Goal: Information Seeking & Learning: Learn about a topic

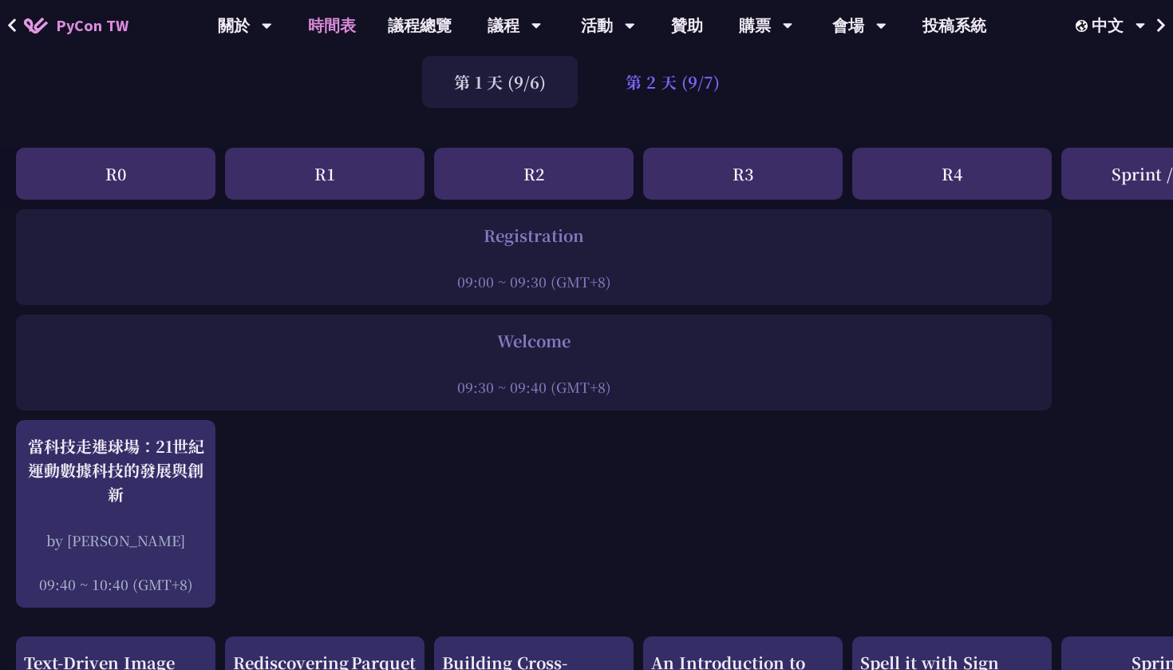
scroll to position [113, 0]
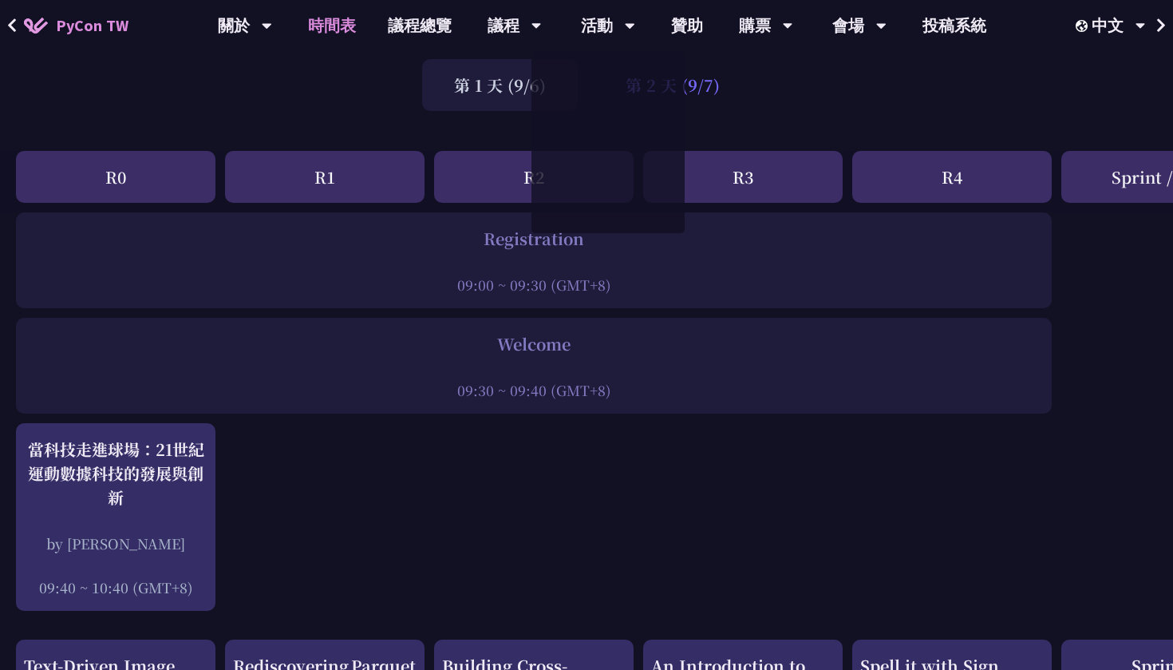
click at [706, 87] on div "第 2 天 (9/7)" at bounding box center [673, 85] width 158 height 52
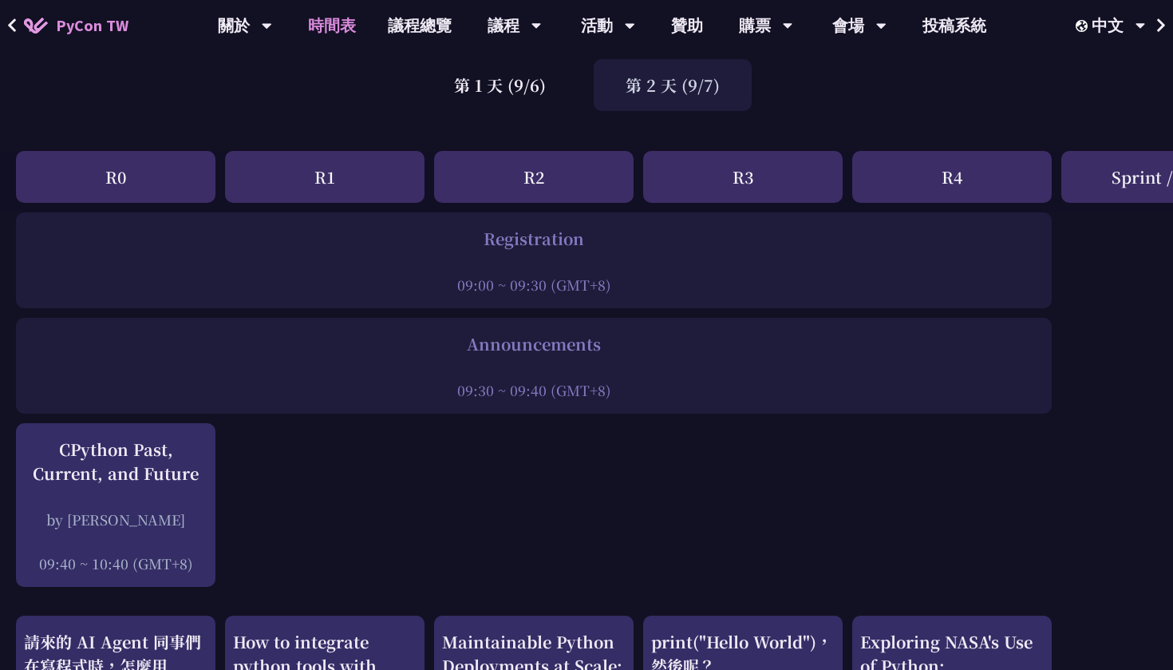
click at [703, 87] on div "第 2 天 (9/7)" at bounding box center [673, 85] width 158 height 52
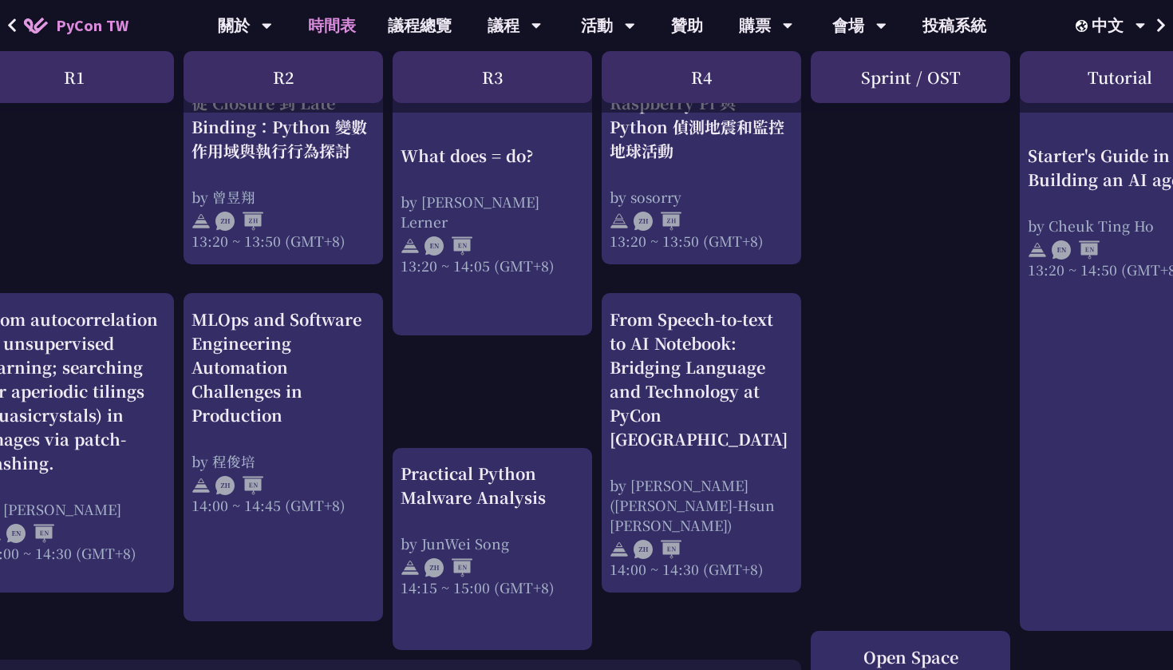
scroll to position [1462, 0]
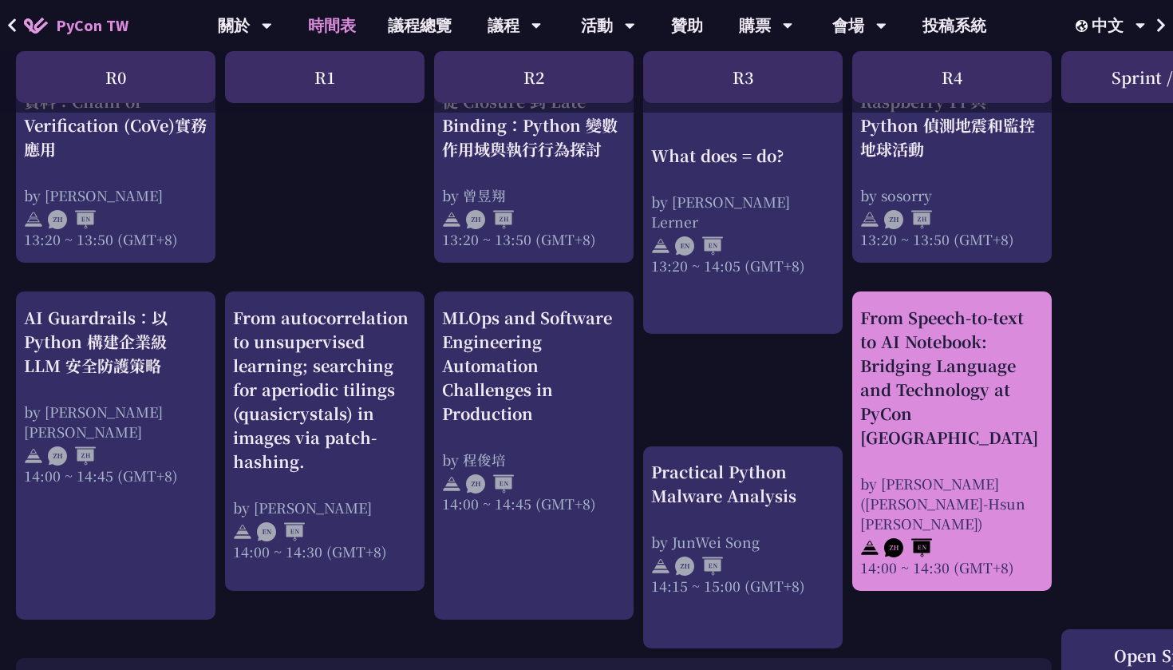
click at [919, 388] on div "From Speech-to-text to AI Notebook: Bridging Language and Technology at PyCon […" at bounding box center [952, 378] width 184 height 144
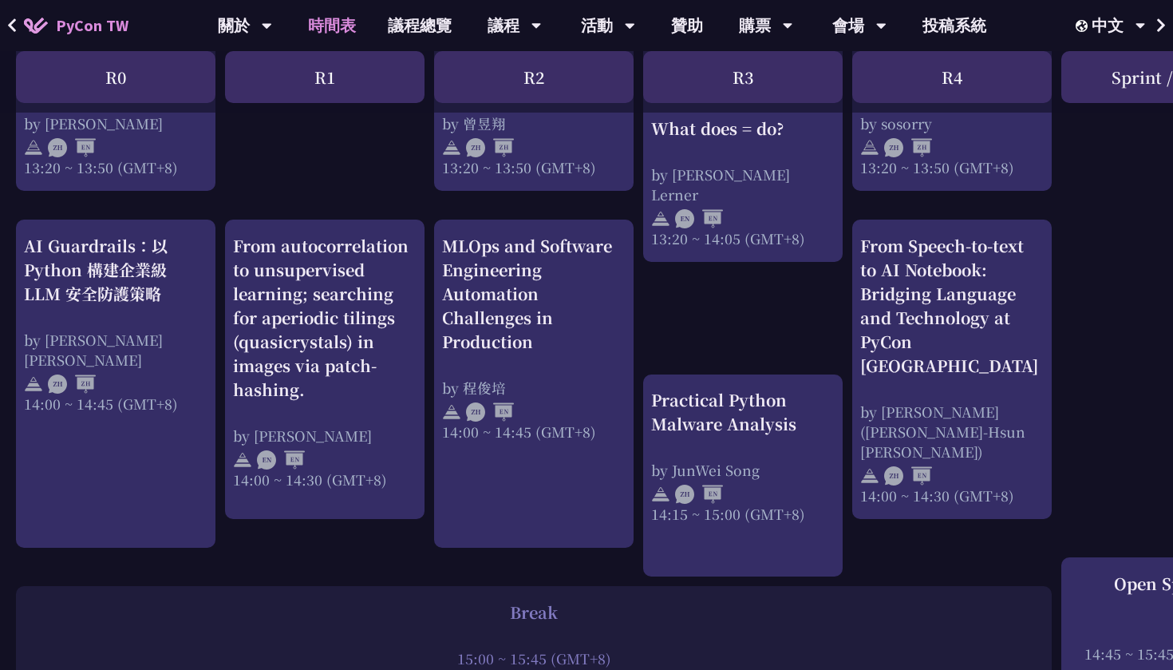
scroll to position [1542, 0]
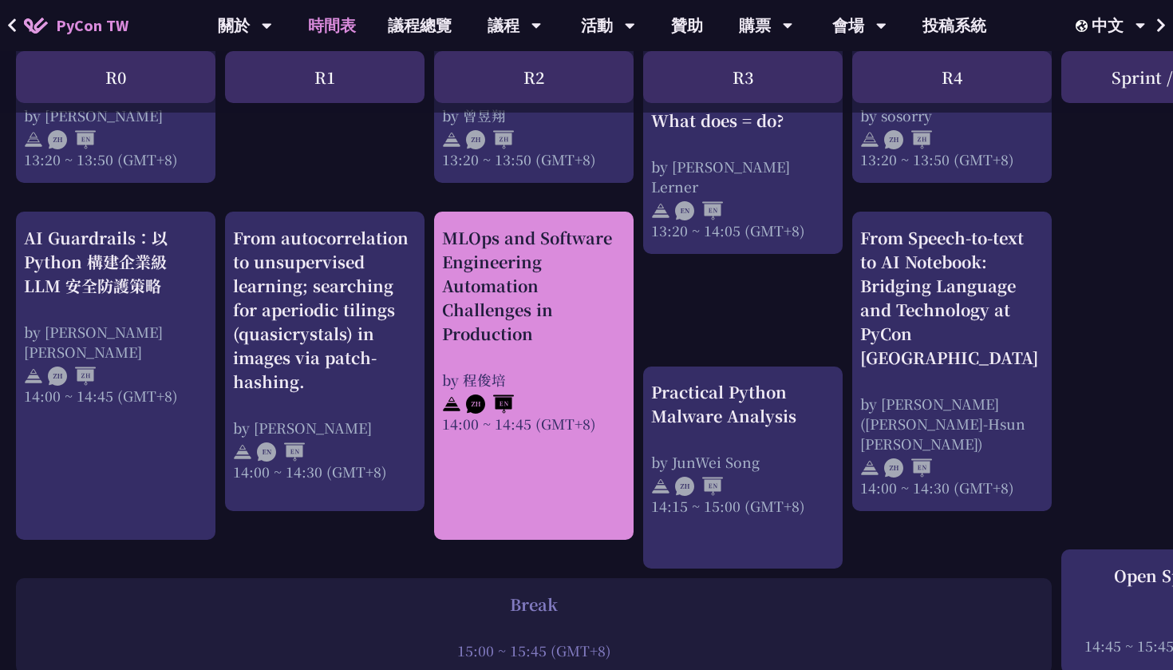
click at [534, 275] on div "MLOps and Software Engineering Automation Challenges in Production" at bounding box center [534, 286] width 184 height 120
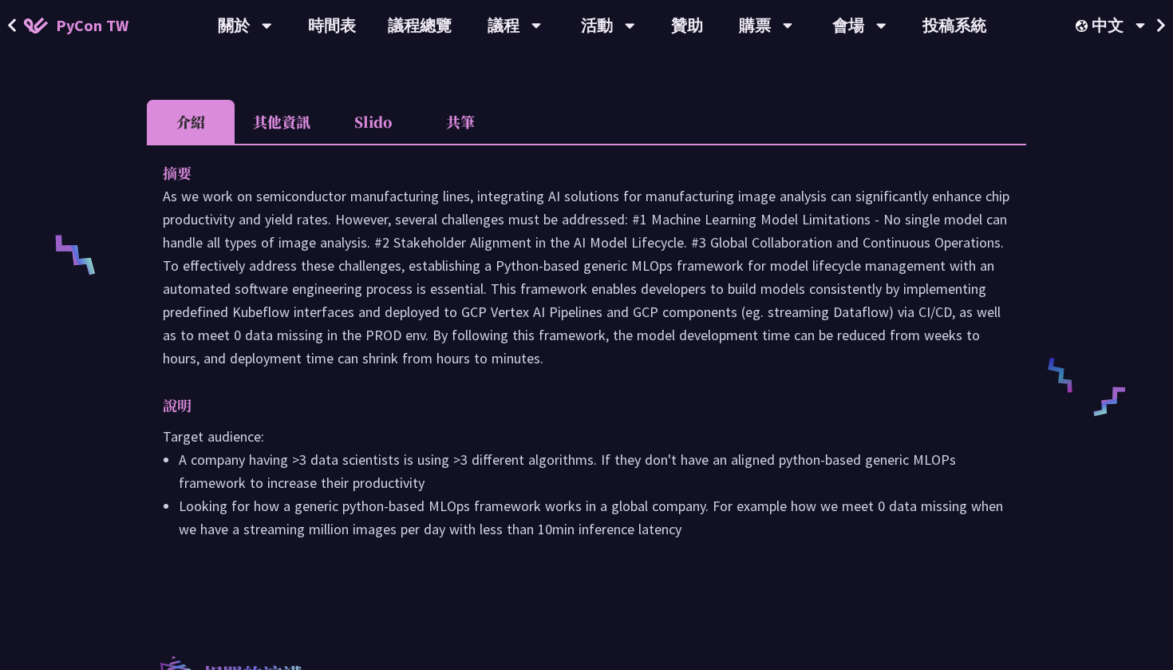
scroll to position [544, 0]
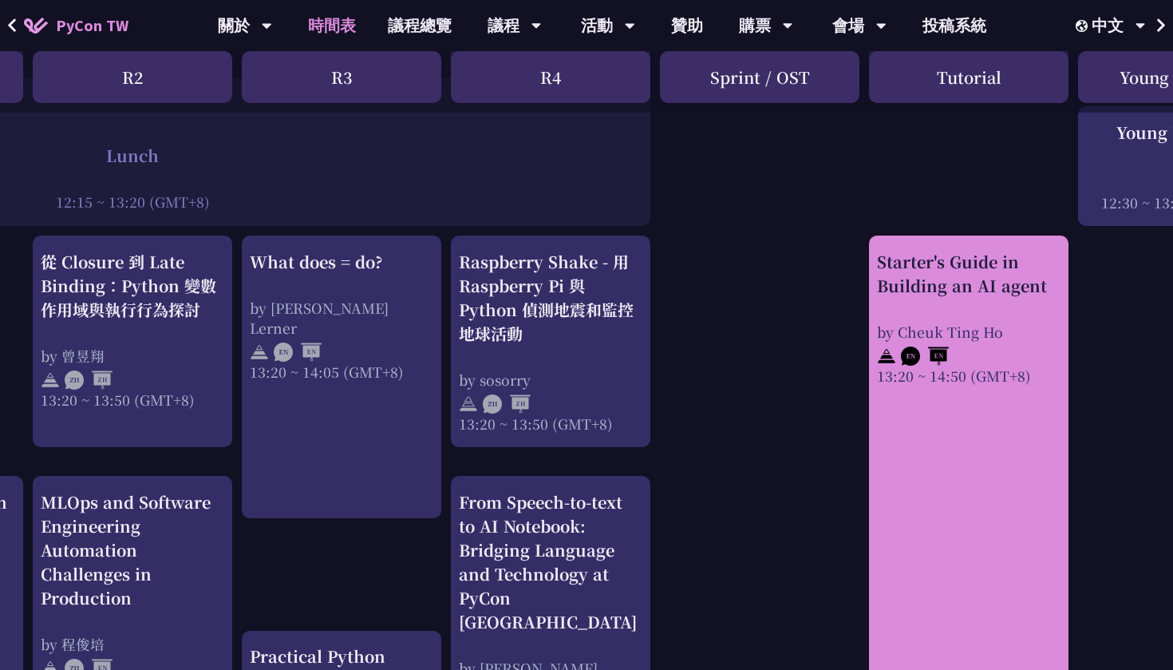
scroll to position [1278, 402]
click at [935, 342] on div at bounding box center [968, 354] width 184 height 24
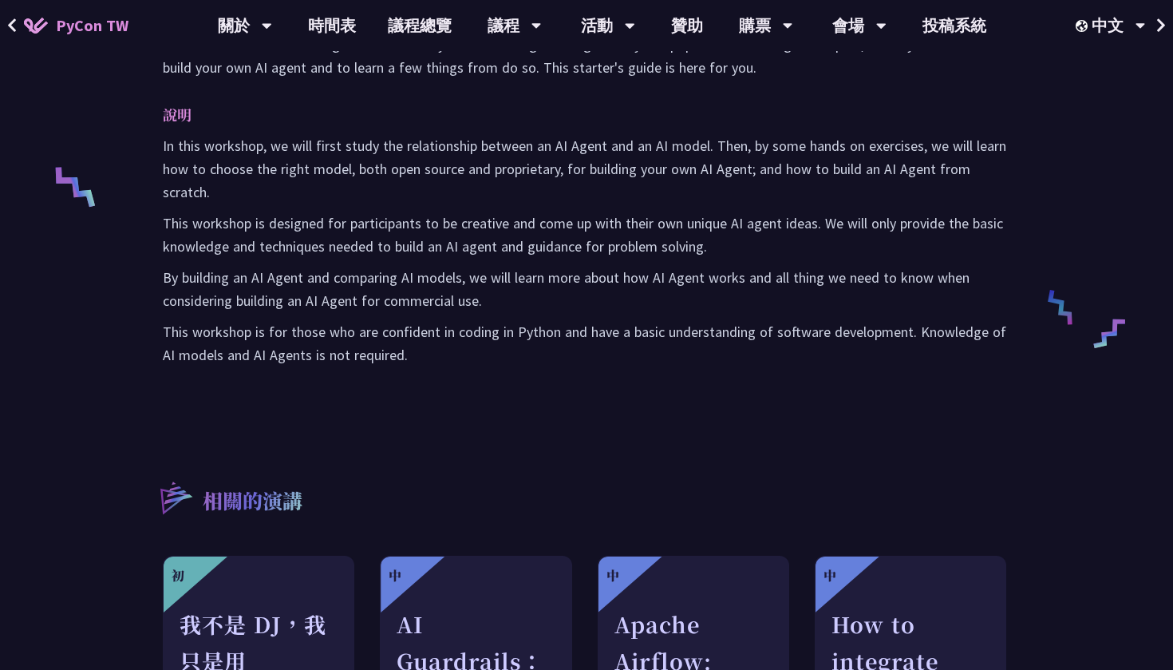
scroll to position [611, 0]
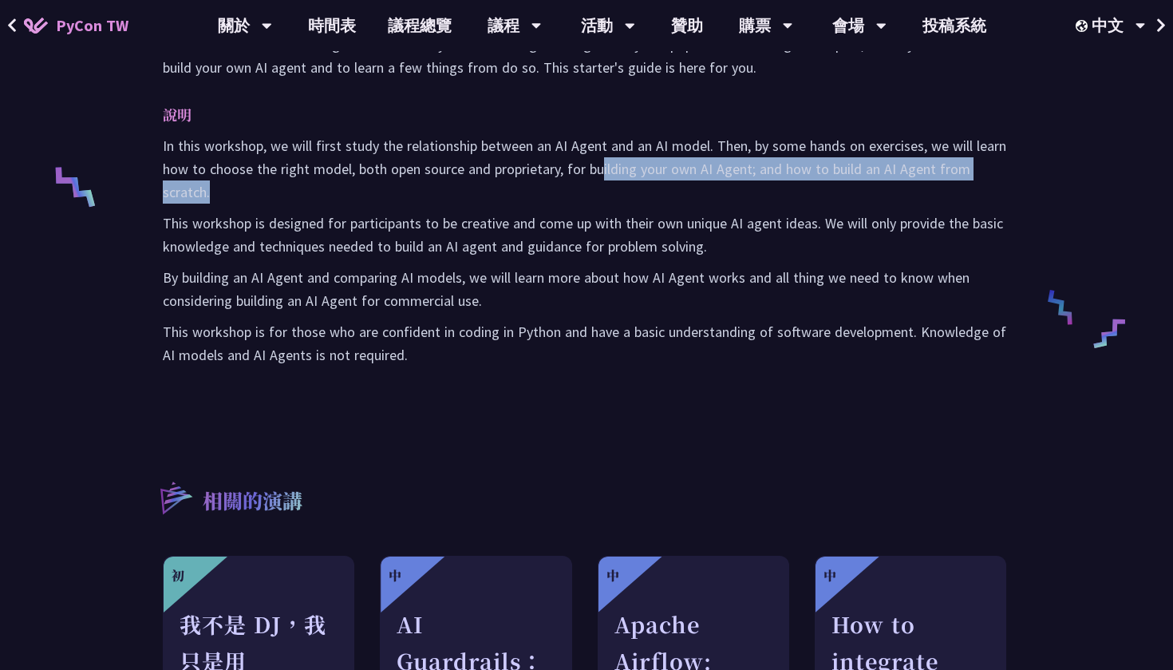
click at [601, 178] on p "In this workshop, we will first study the relationship between an AI Agent and …" at bounding box center [587, 168] width 848 height 69
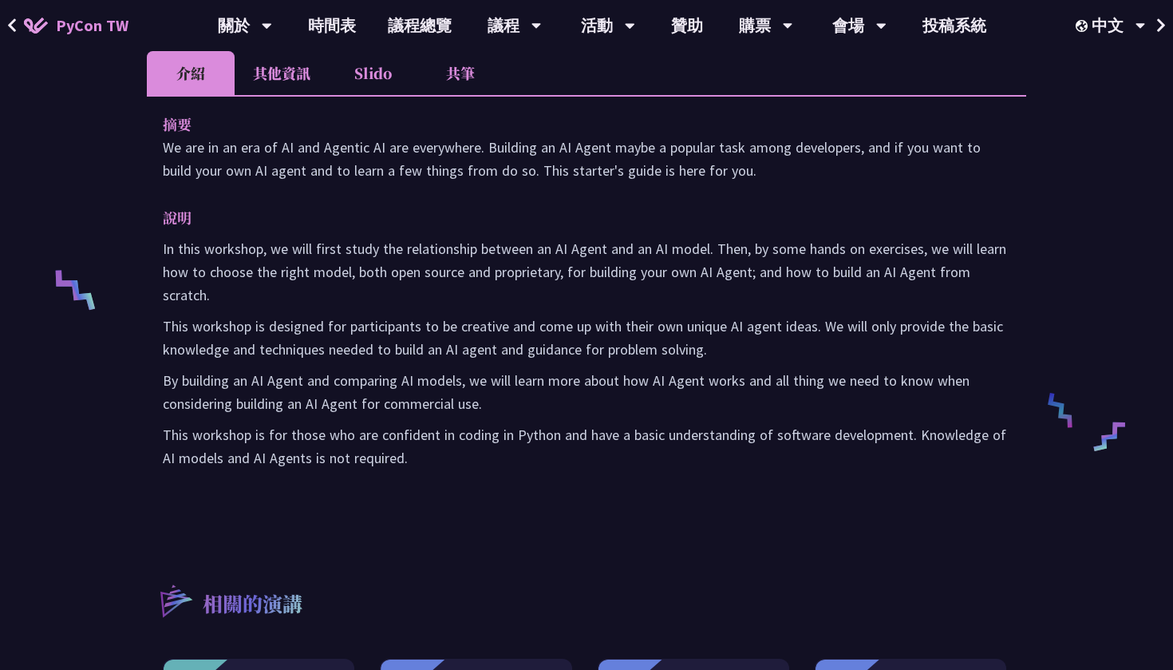
scroll to position [506, 0]
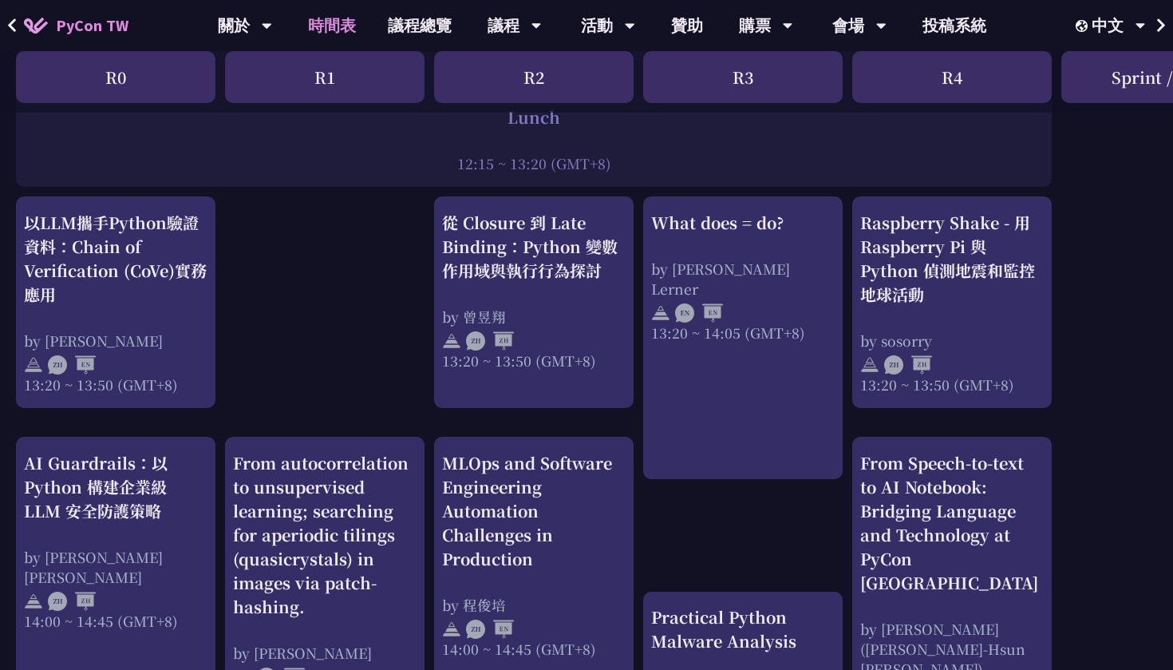
scroll to position [1338, 0]
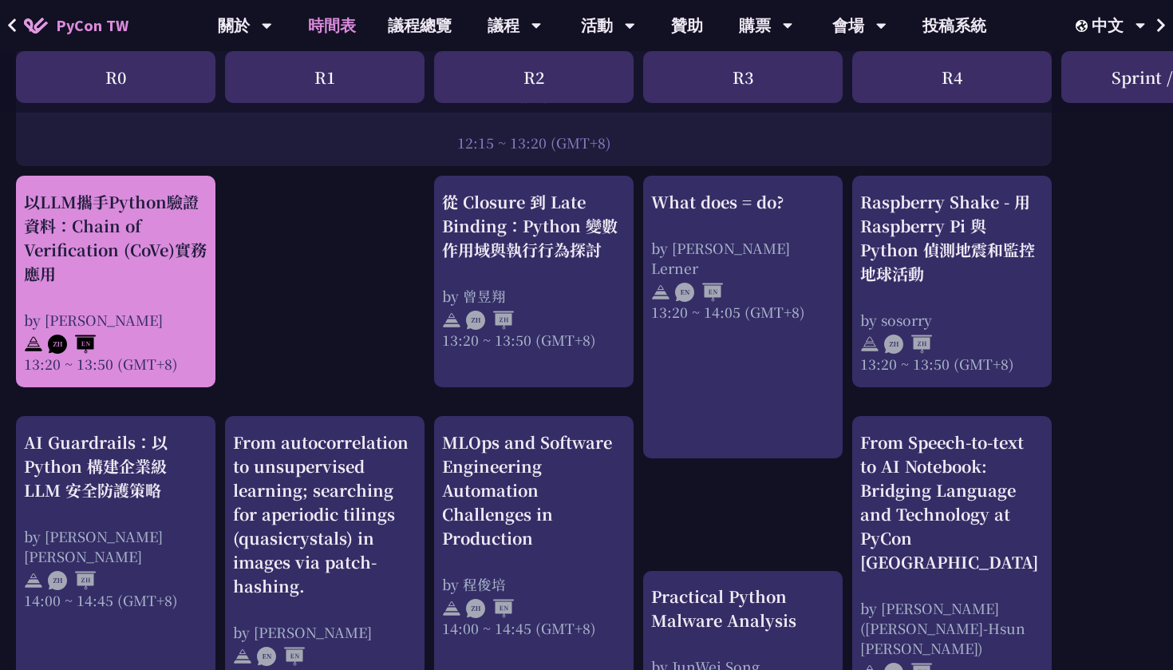
click at [105, 239] on div "以LLM攜手Python驗證資料：Chain of Verification (CoVe)實務應用" at bounding box center [116, 238] width 184 height 96
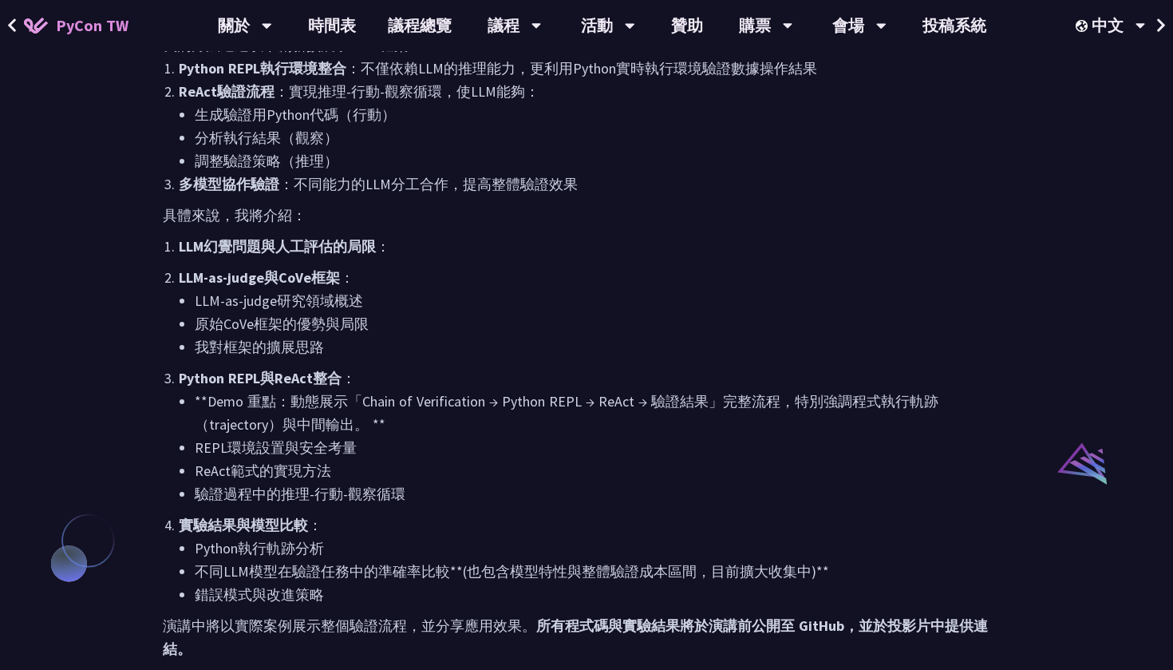
scroll to position [949, 0]
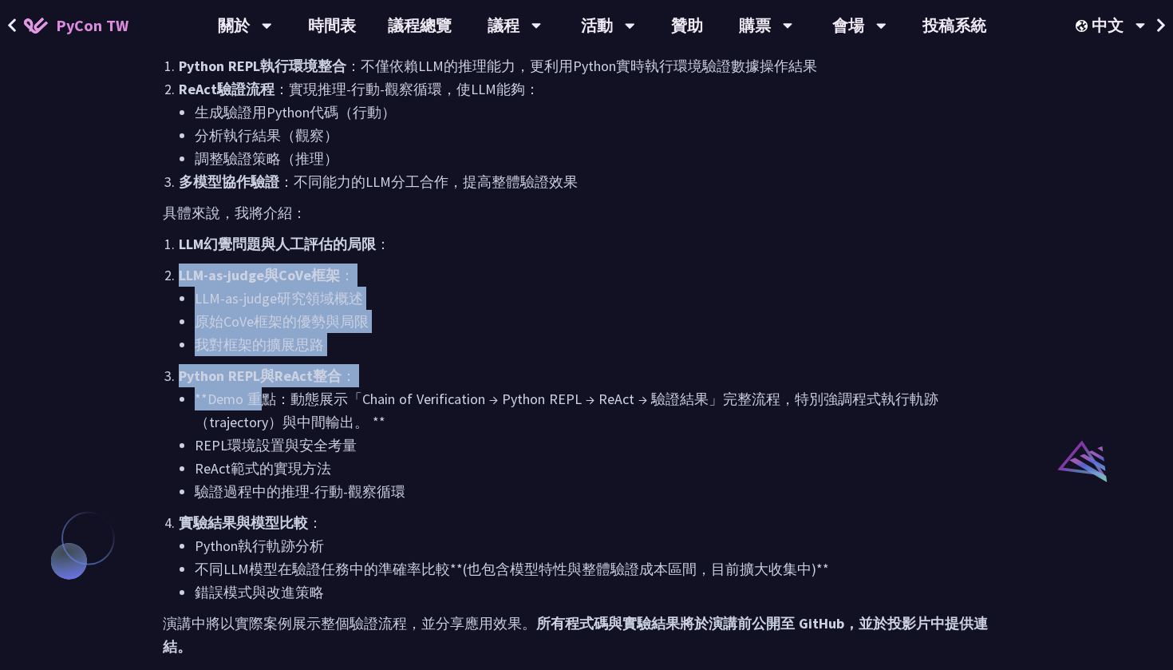
drag, startPoint x: 259, startPoint y: 402, endPoint x: 212, endPoint y: 257, distance: 152.5
click at [212, 257] on ol "LLM幻覺問題與人工評估的局限 ： LLM-as-judge與CoVe框架 ： LLM-as-judge研究領域概述 原始CoVe框架的優勢與局限 我對框架的…" at bounding box center [587, 417] width 848 height 371
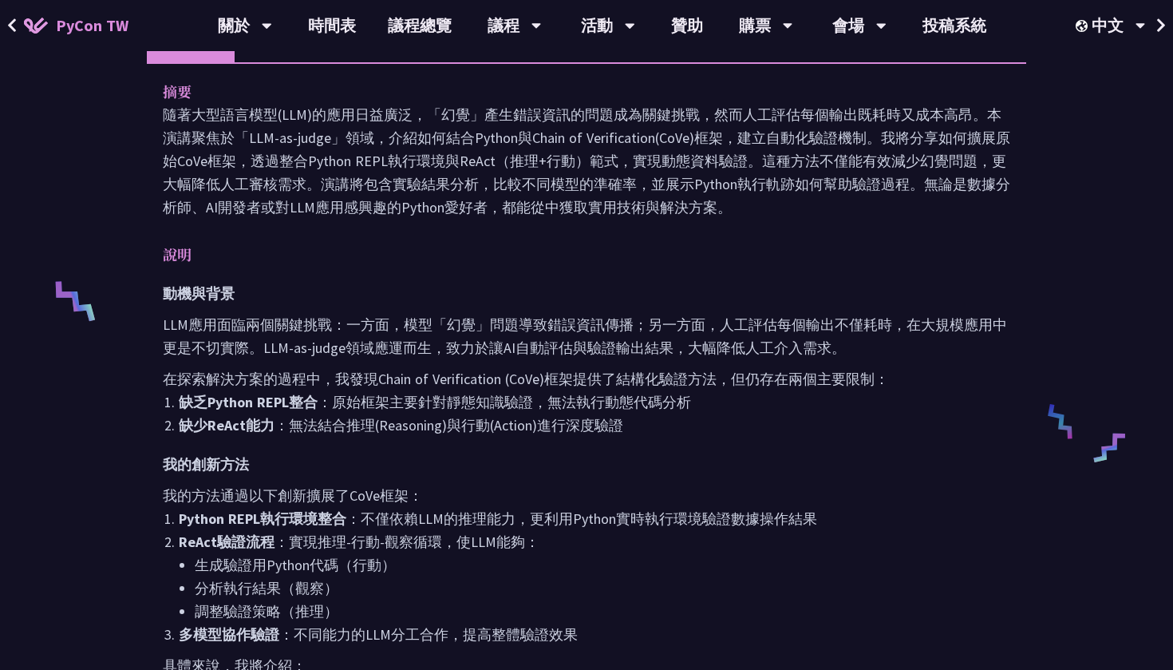
scroll to position [496, 0]
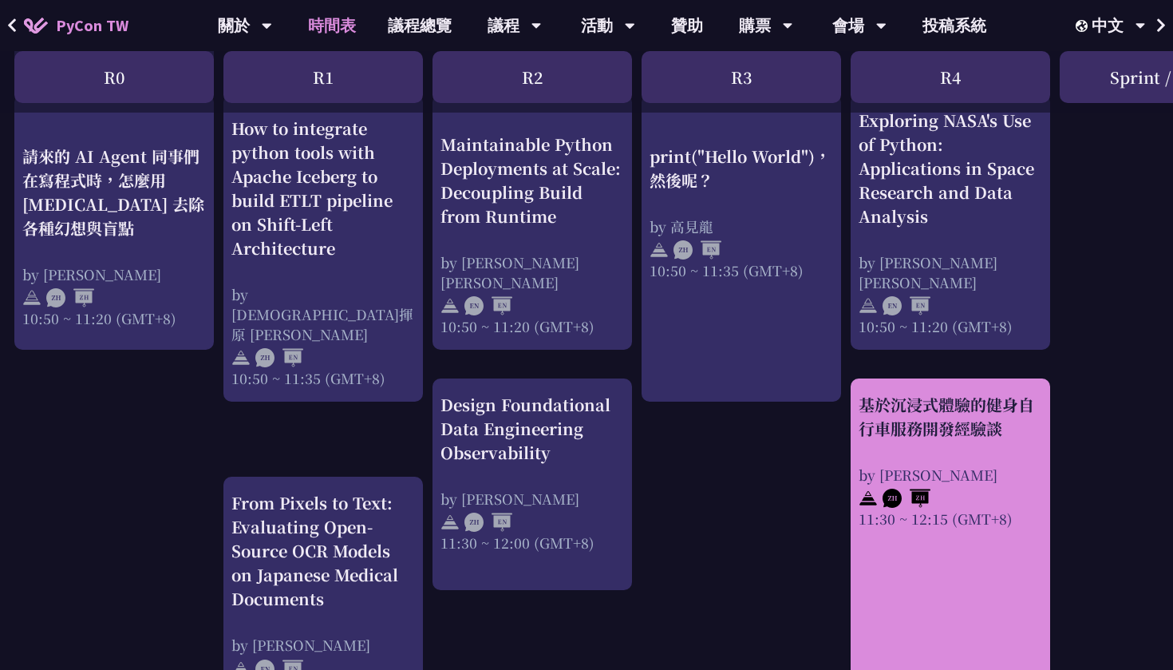
scroll to position [633, 2]
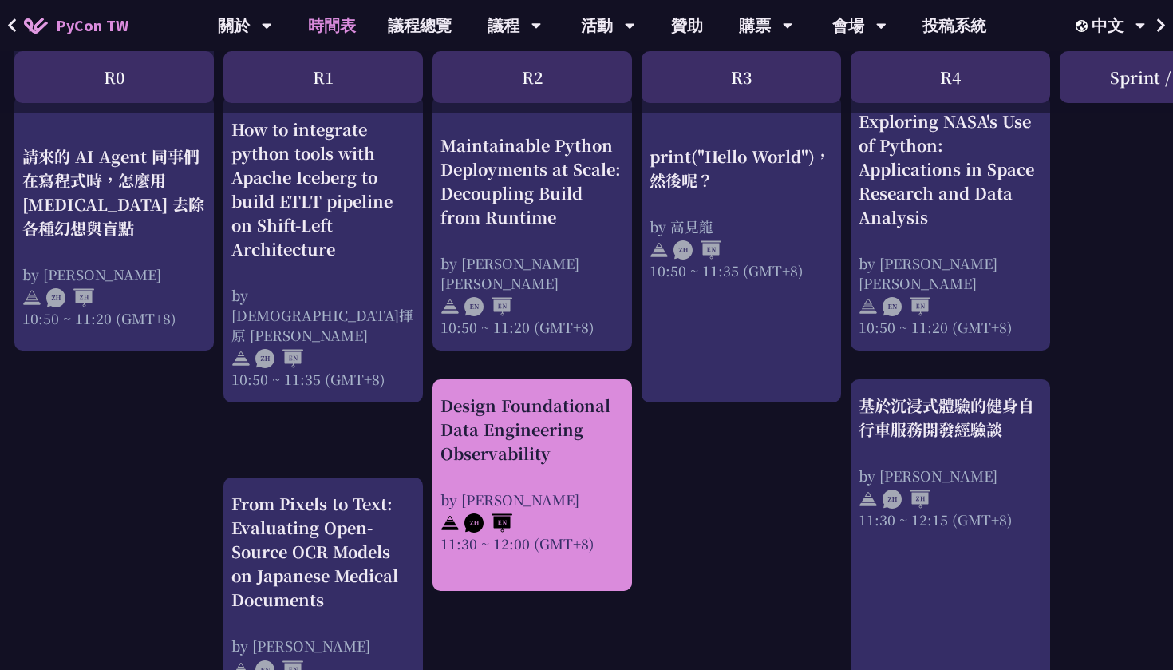
click at [545, 456] on div "Design Foundational Data Engineering Observability" at bounding box center [533, 429] width 184 height 72
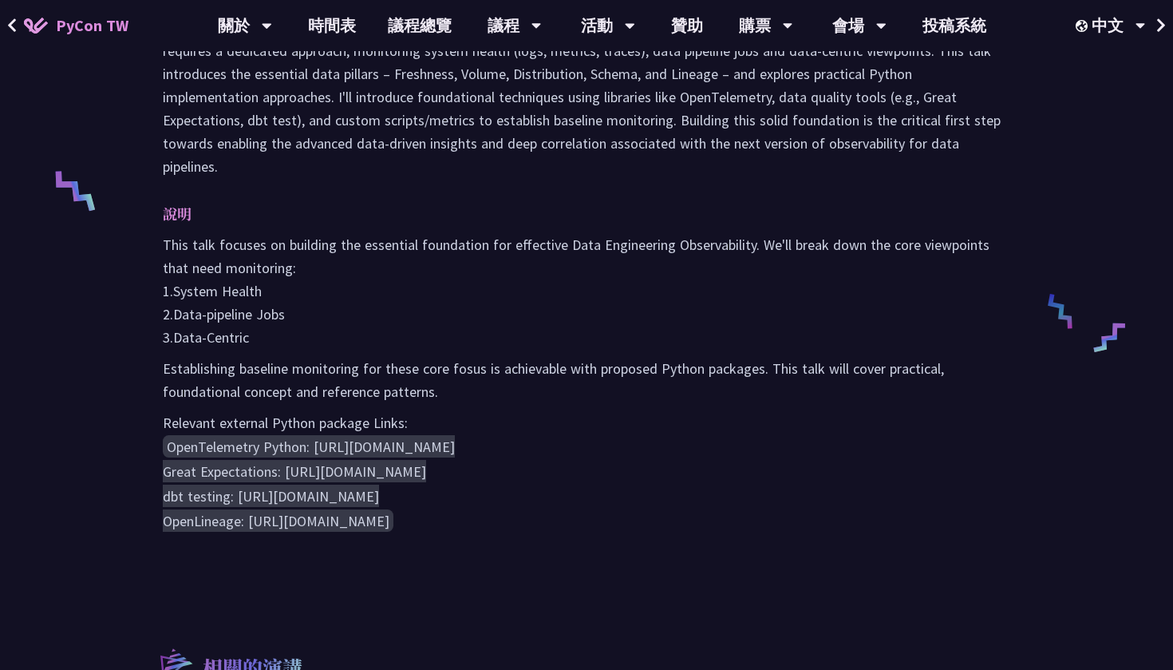
scroll to position [598, 0]
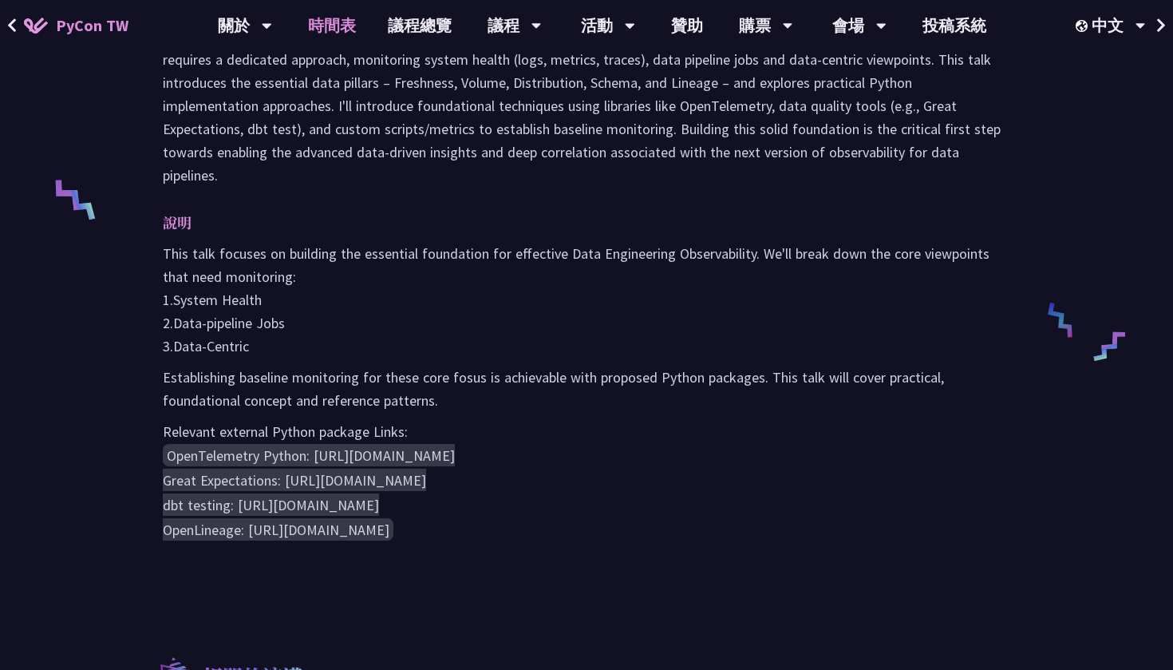
scroll to position [633, 0]
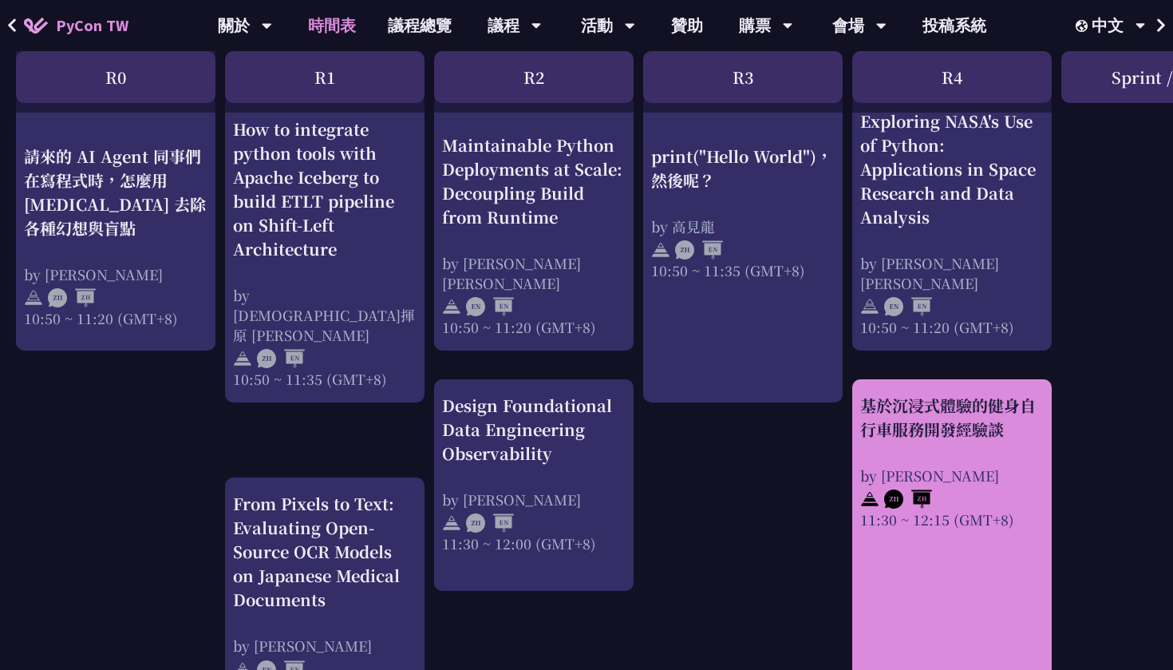
click at [897, 452] on div "基於沉浸式體驗的健身自行車服務開發經驗談 by Peter 11:30 ~ 12:15 (GMT+8)" at bounding box center [952, 461] width 184 height 136
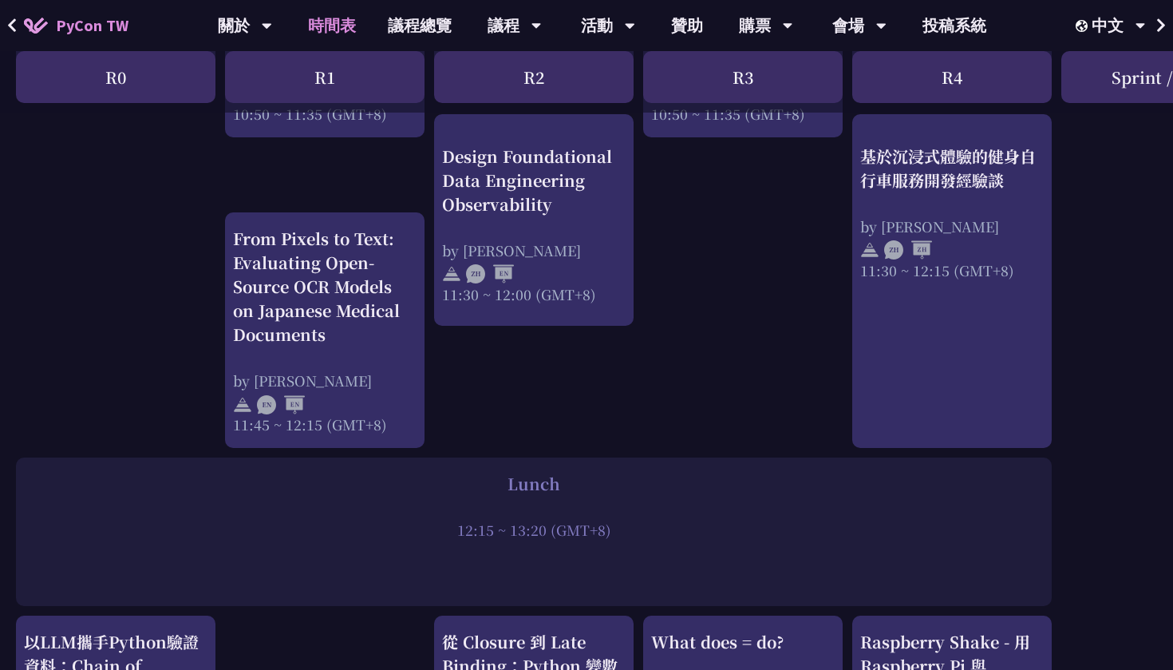
scroll to position [897, 0]
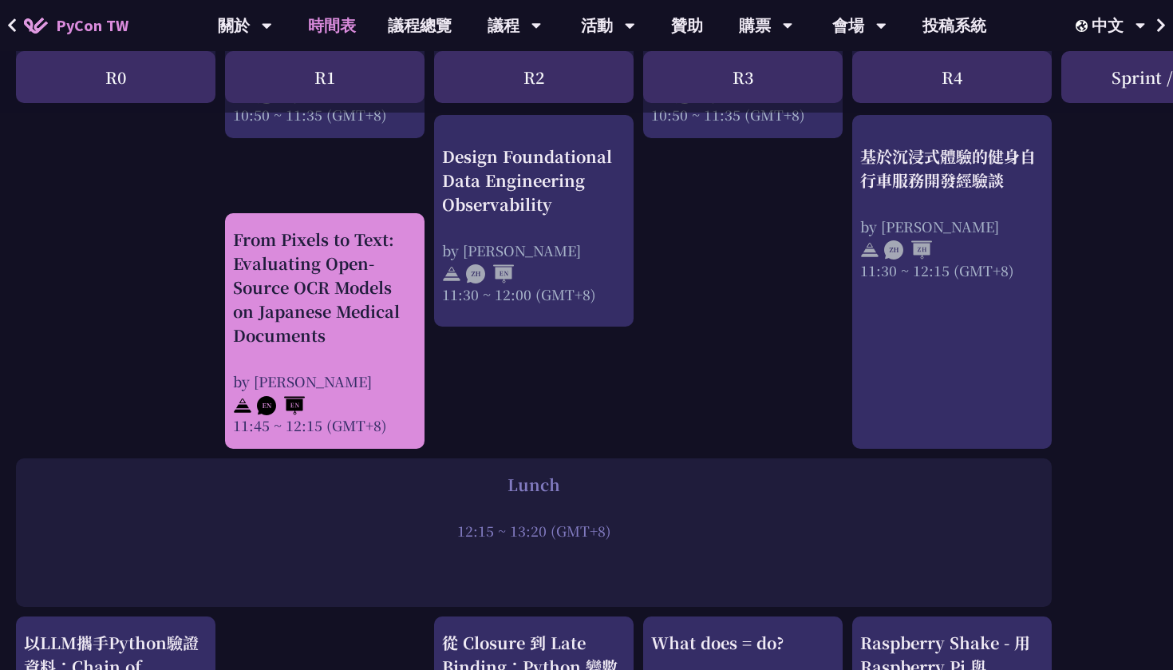
click at [362, 307] on div "From Pixels to Text: Evaluating Open-Source OCR Models on Japanese Medical Docu…" at bounding box center [325, 287] width 184 height 120
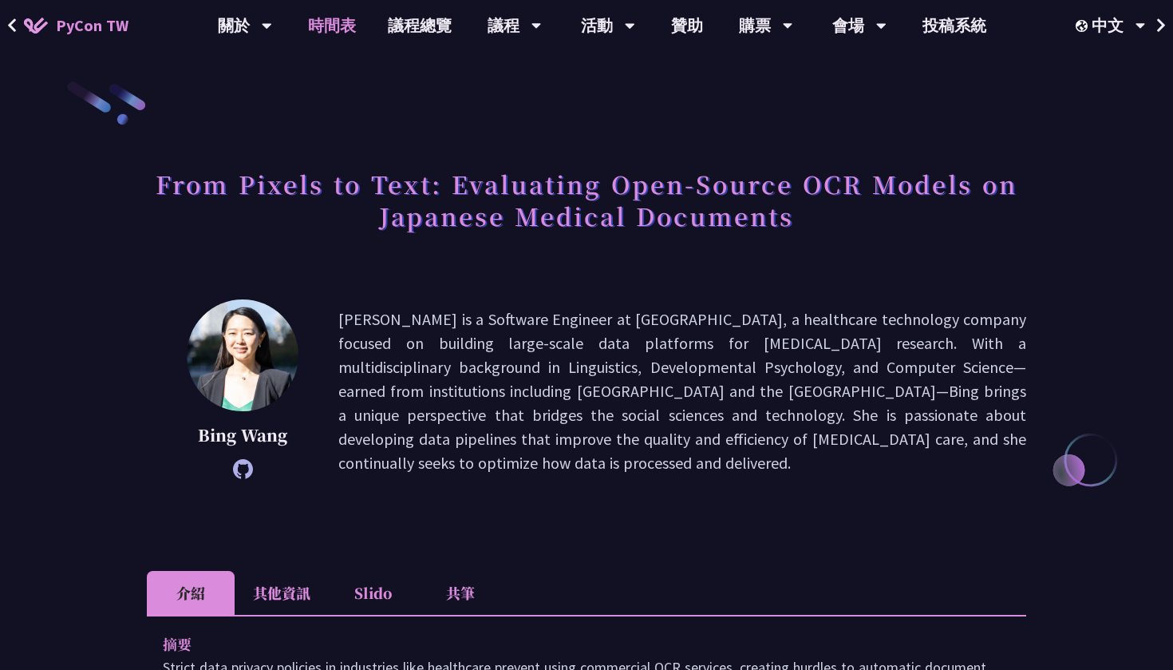
click at [329, 30] on link "時間表" at bounding box center [332, 25] width 80 height 51
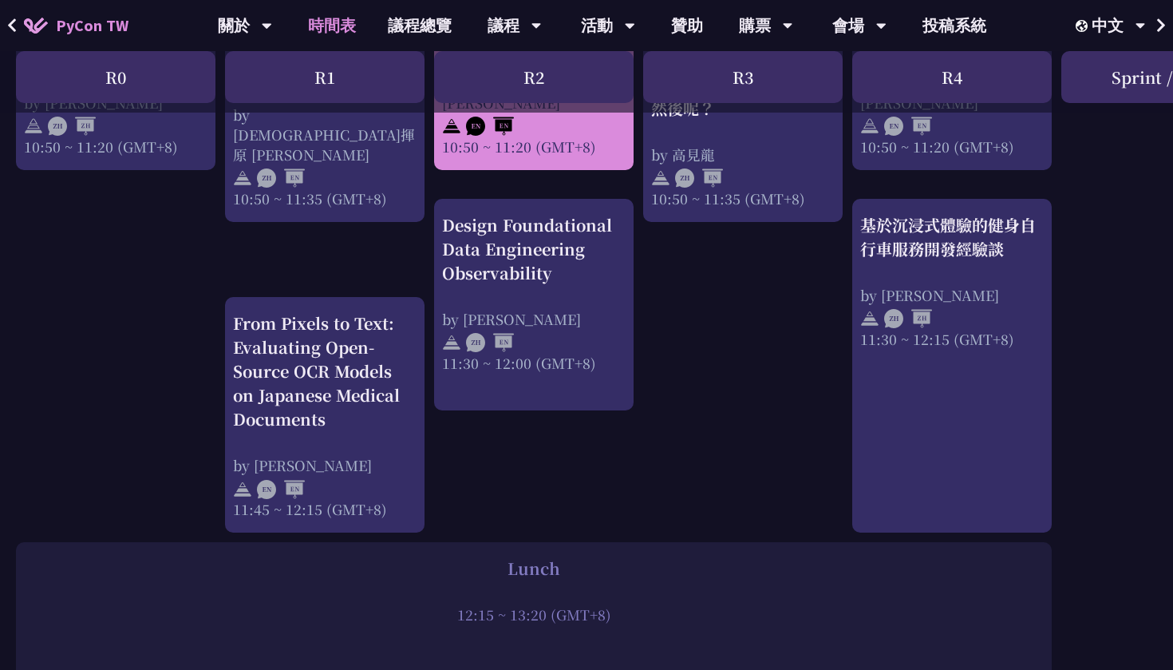
scroll to position [812, 0]
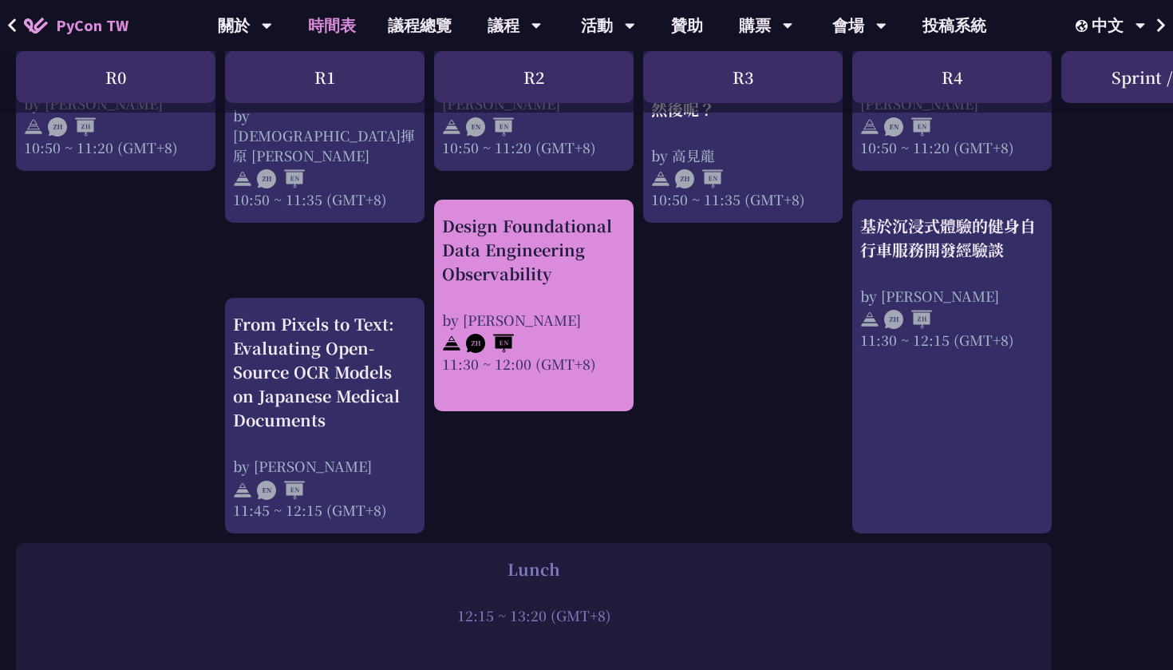
click at [555, 251] on div "Design Foundational Data Engineering Observability" at bounding box center [534, 250] width 184 height 72
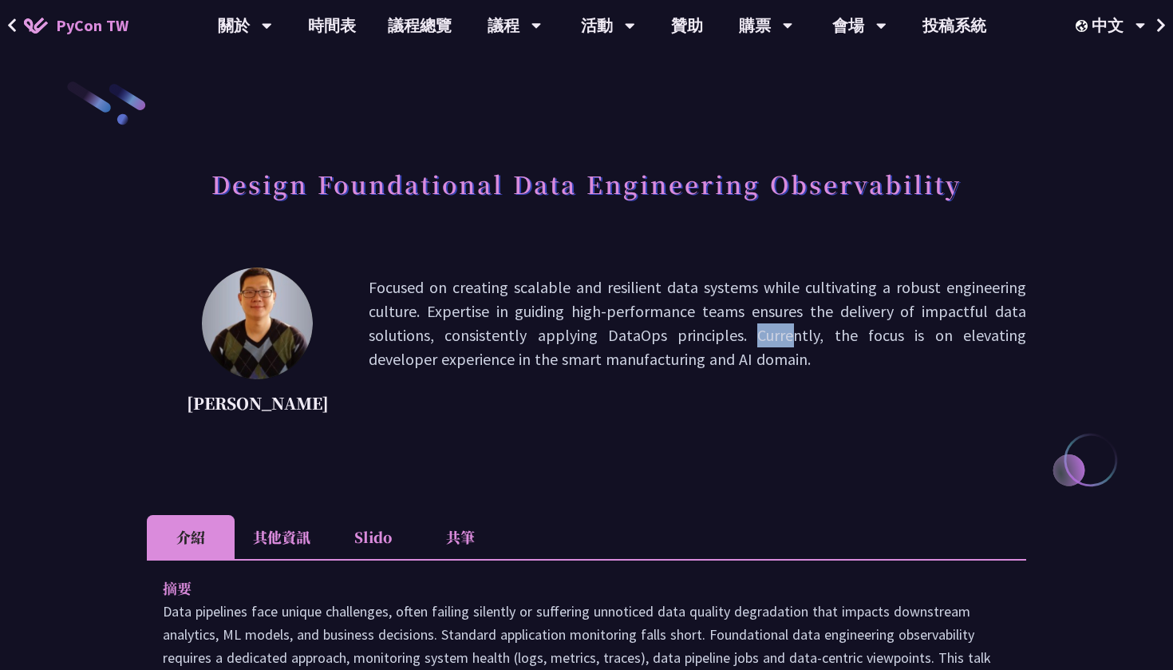
drag, startPoint x: 517, startPoint y: 322, endPoint x: 568, endPoint y: 326, distance: 51.2
click at [568, 326] on p "Focused on creating scalable and resilient data systems while cultivating a rob…" at bounding box center [698, 347] width 658 height 144
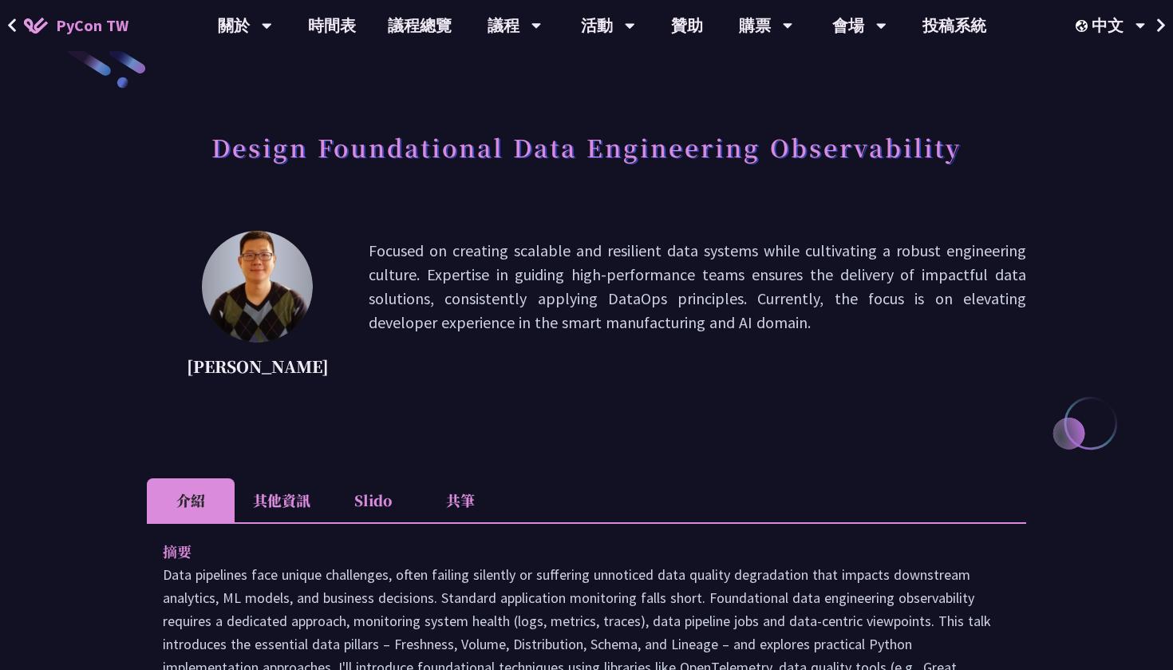
scroll to position [40, 0]
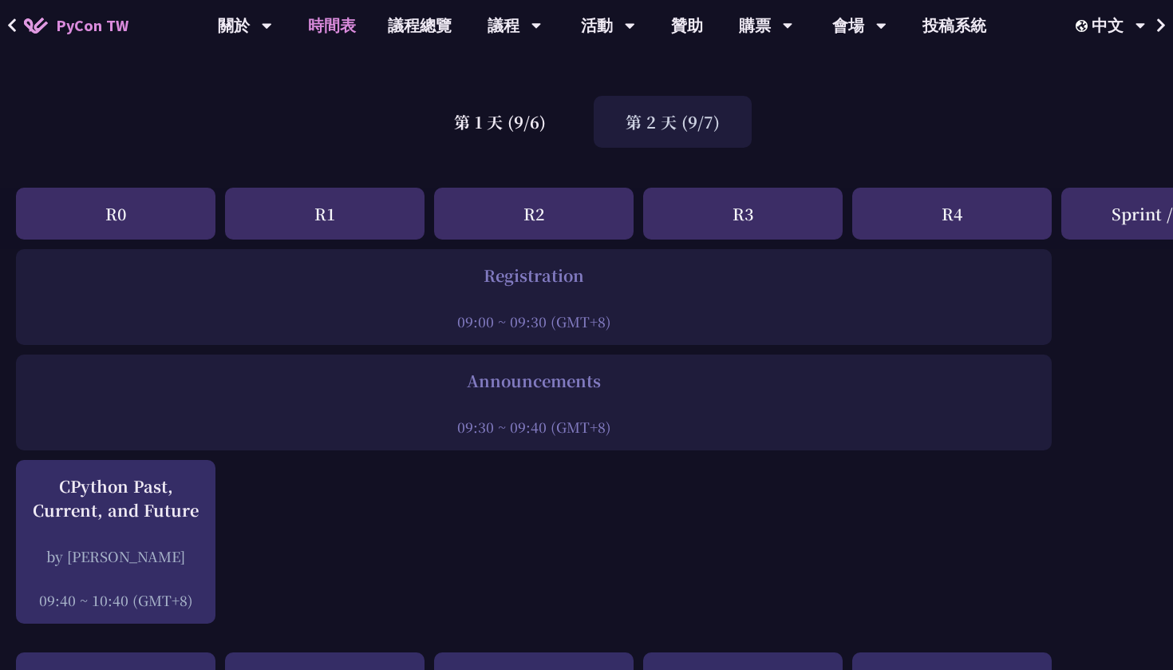
scroll to position [70, 0]
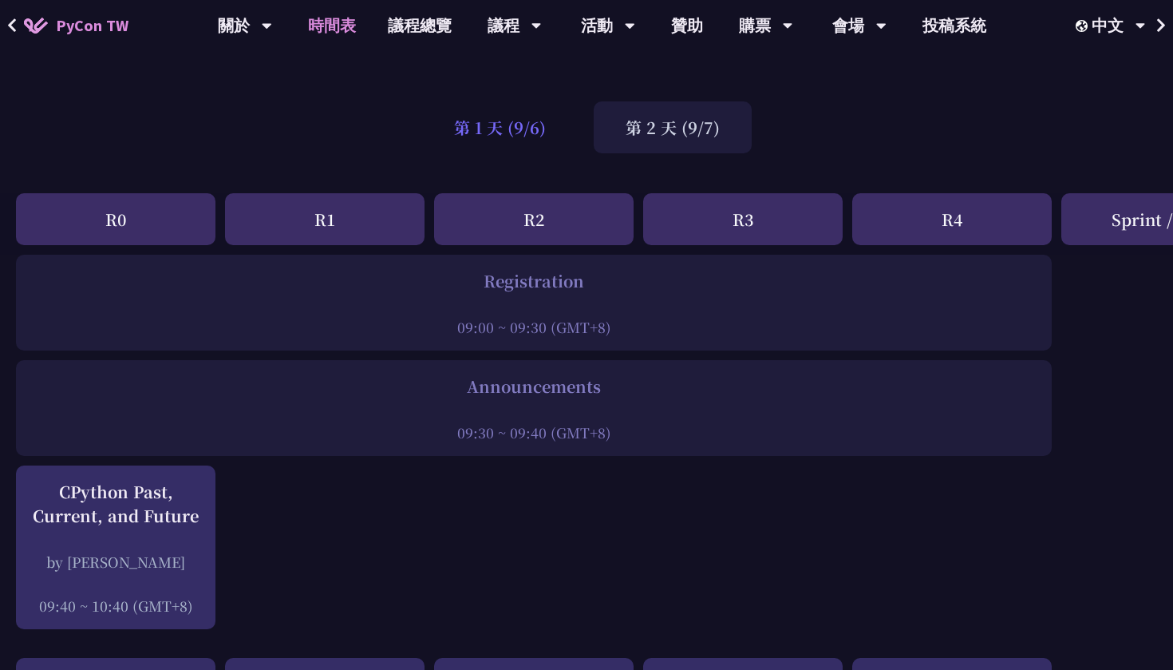
click at [490, 129] on div "第 1 天 (9/6)" at bounding box center [500, 127] width 156 height 52
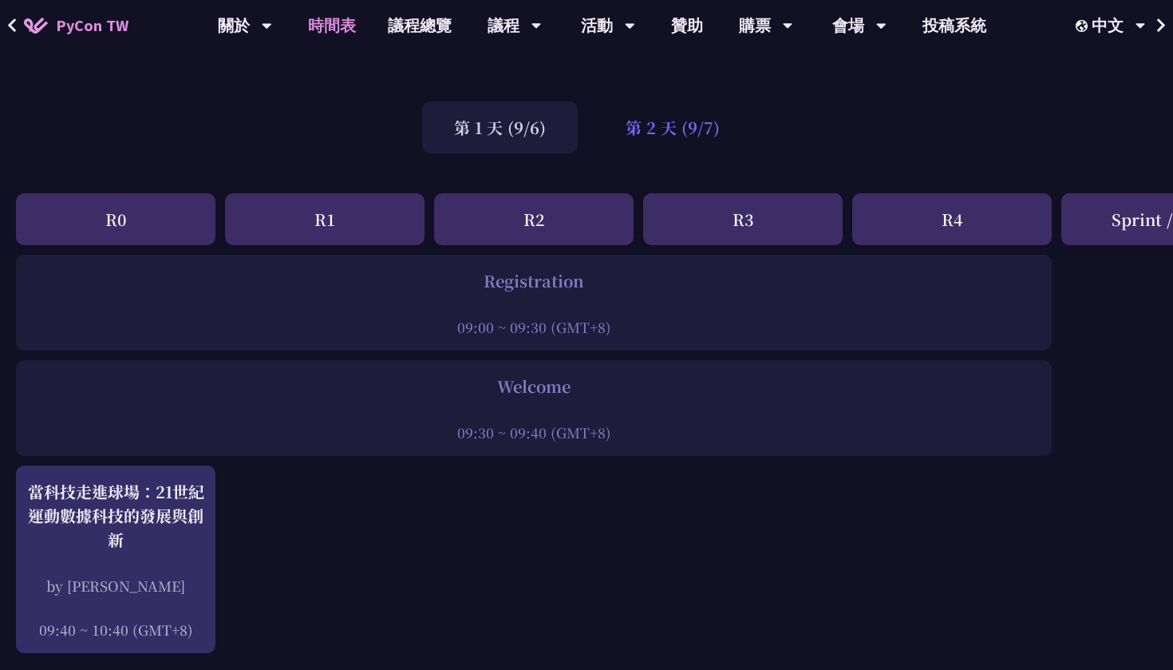
click at [661, 130] on div "第 2 天 (9/7)" at bounding box center [673, 127] width 158 height 52
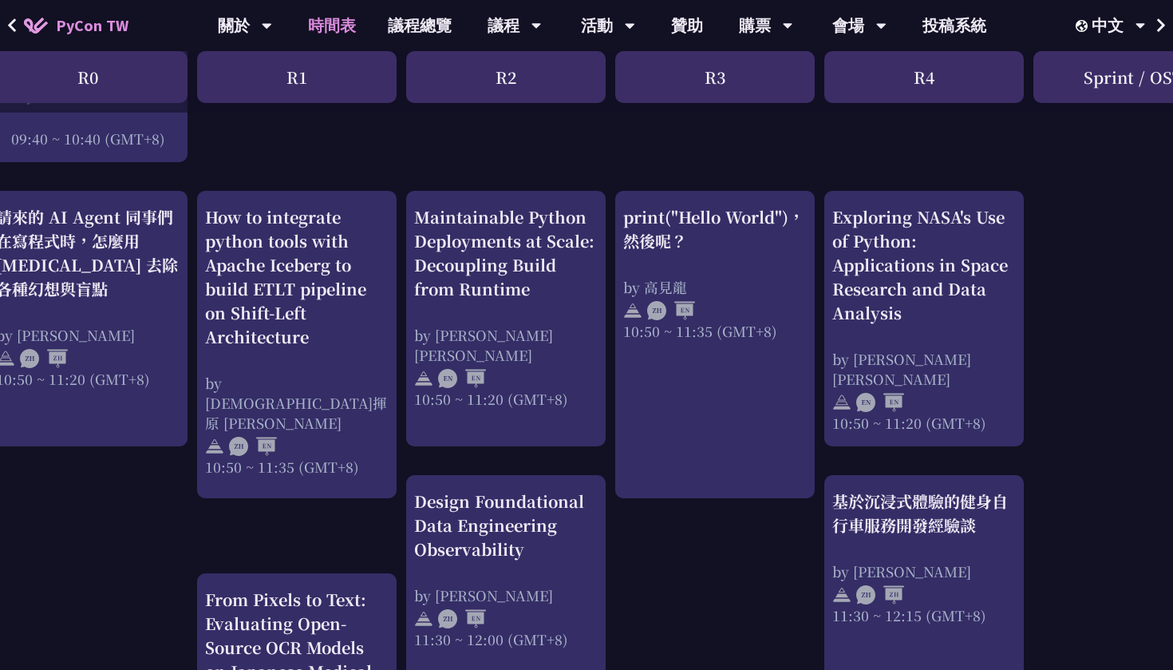
scroll to position [537, 0]
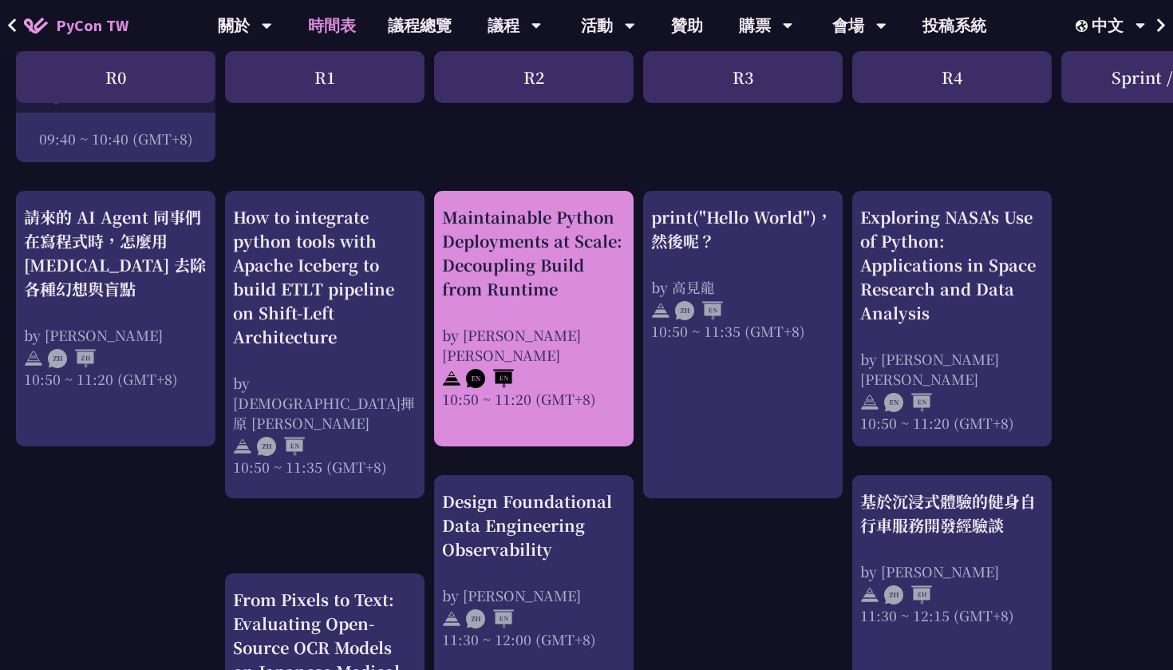
click at [555, 365] on div at bounding box center [534, 377] width 184 height 24
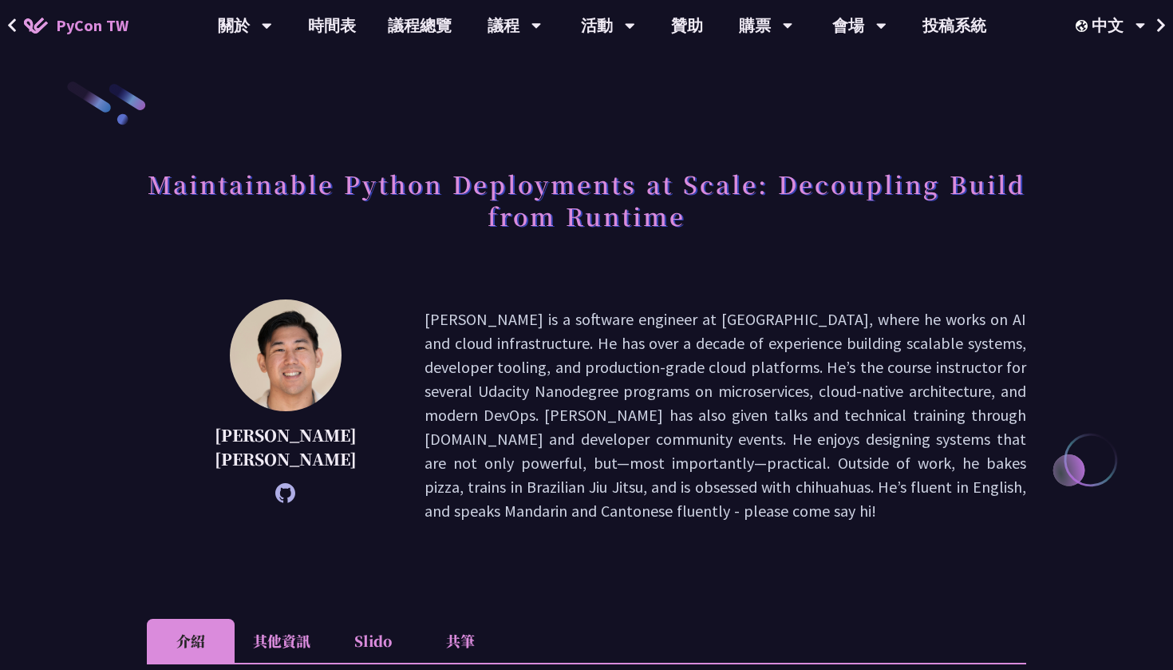
click at [555, 349] on p "Justin is a software engineer at Notion, where he works on AI and cloud infrast…" at bounding box center [726, 414] width 602 height 215
click at [555, 350] on p "Justin is a software engineer at Notion, where he works on AI and cloud infrast…" at bounding box center [726, 414] width 602 height 215
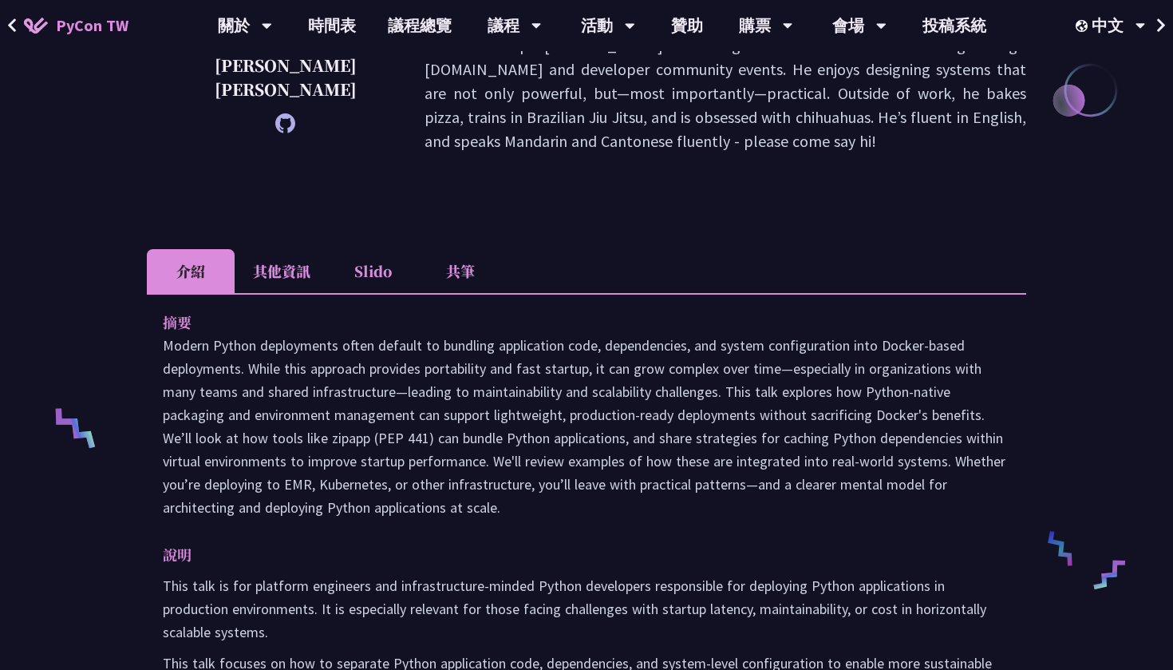
scroll to position [367, 0]
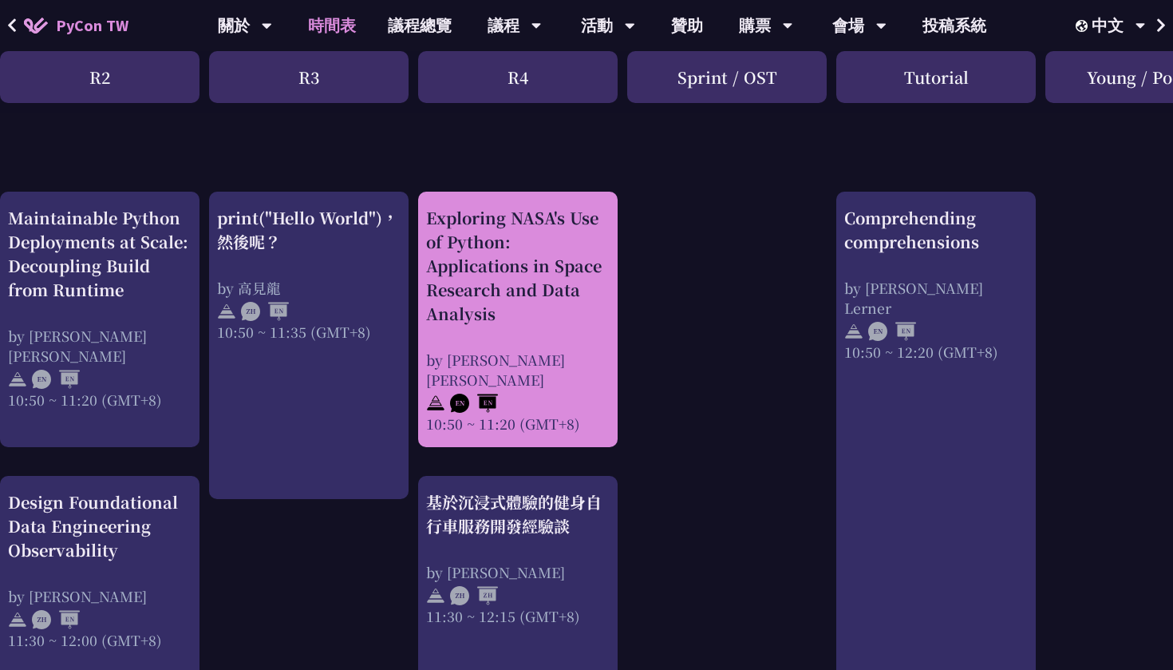
scroll to position [536, 522]
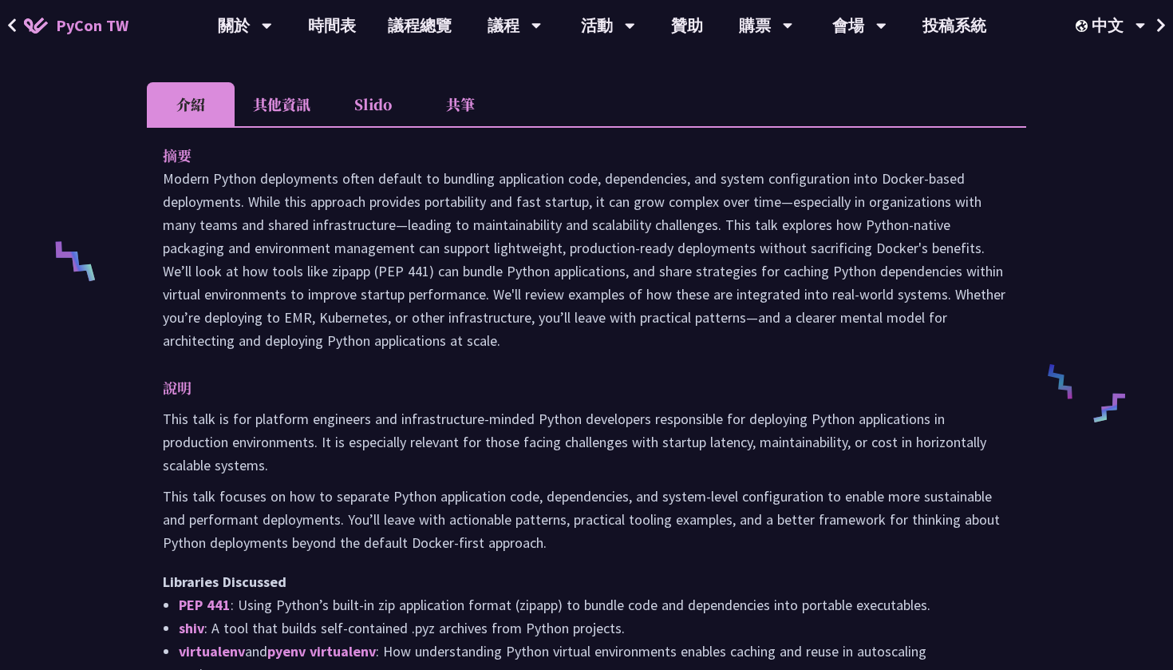
scroll to position [536, 0]
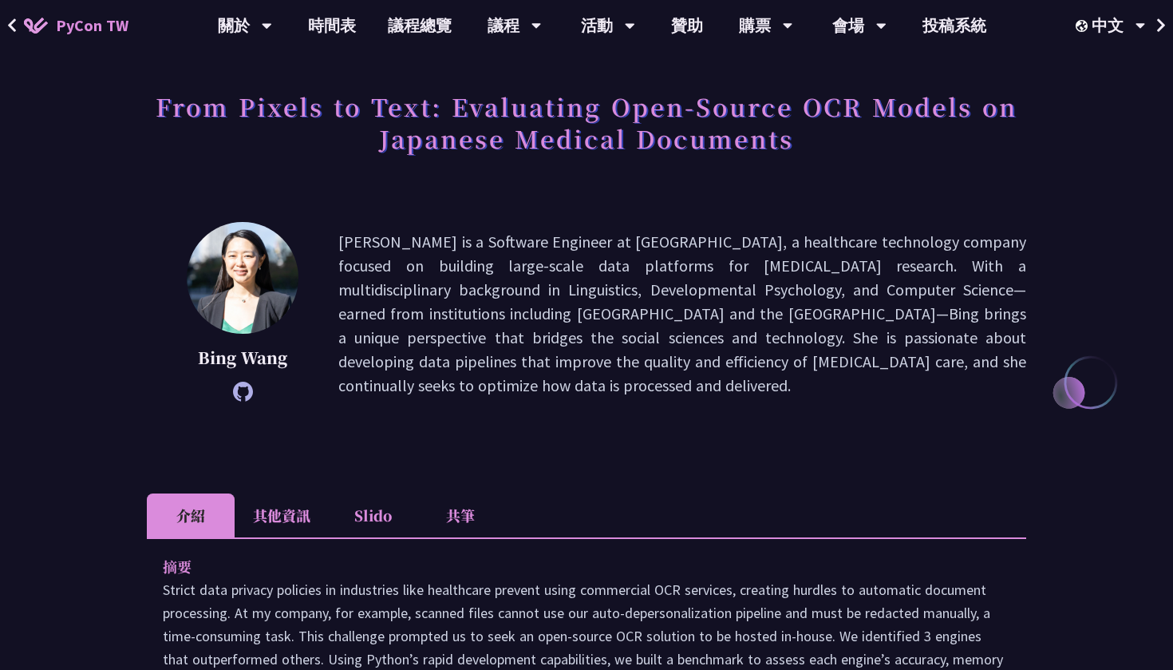
scroll to position [81, 0]
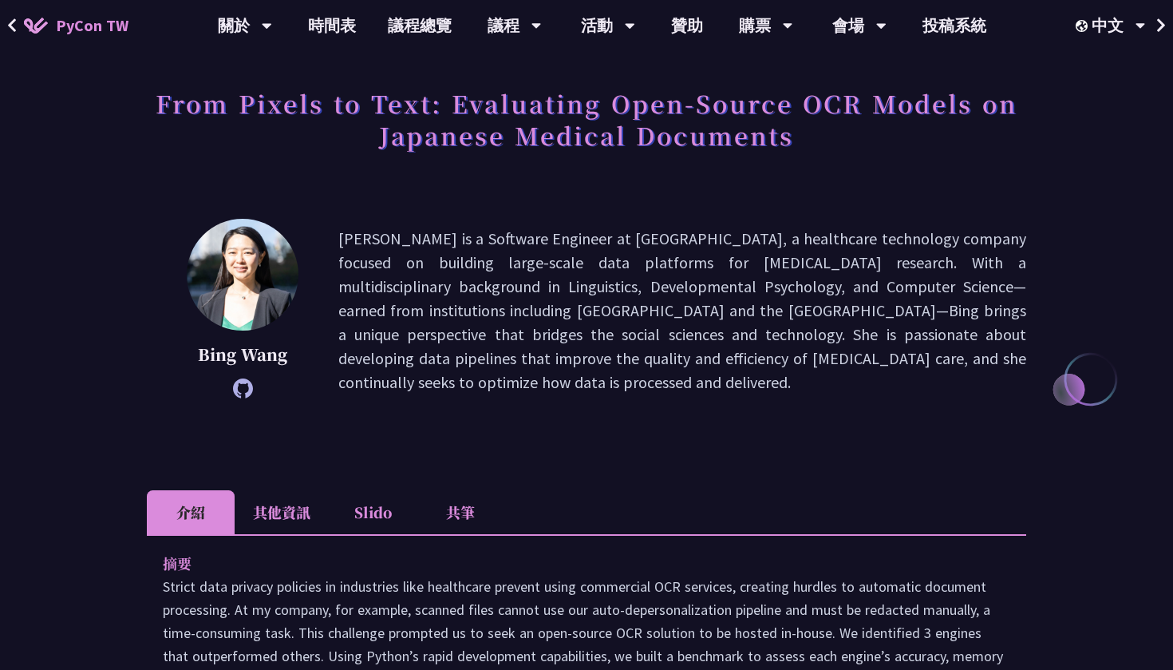
click at [16, 26] on icon at bounding box center [12, 26] width 10 height 16
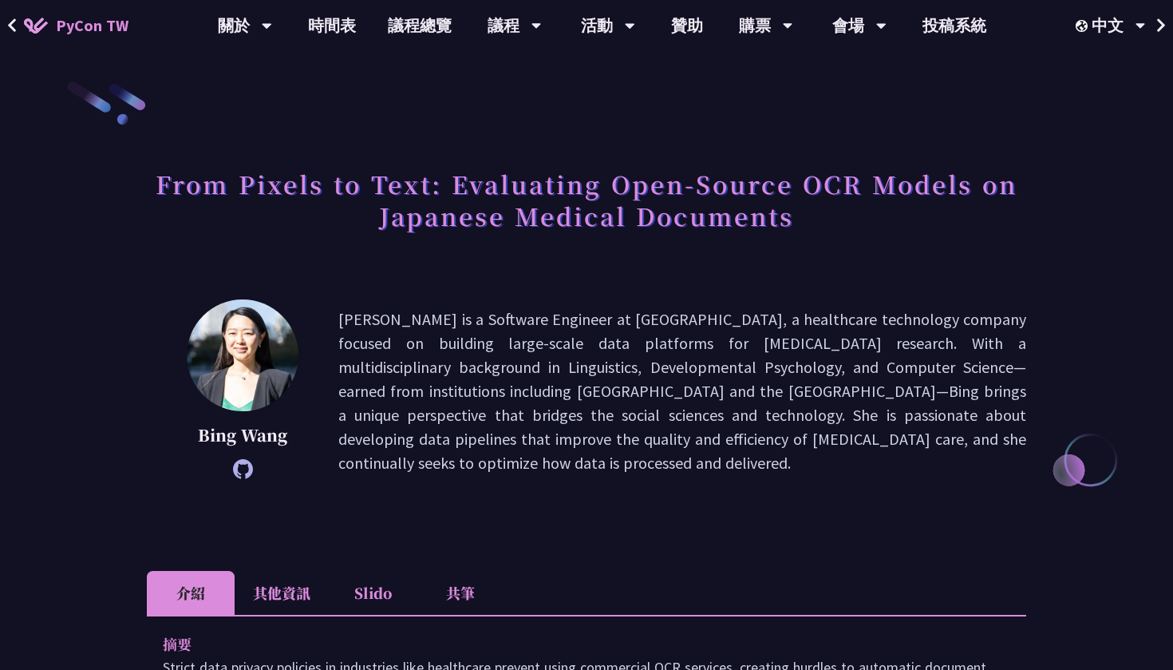
scroll to position [0, 0]
click at [314, 30] on link "時間表" at bounding box center [332, 25] width 80 height 51
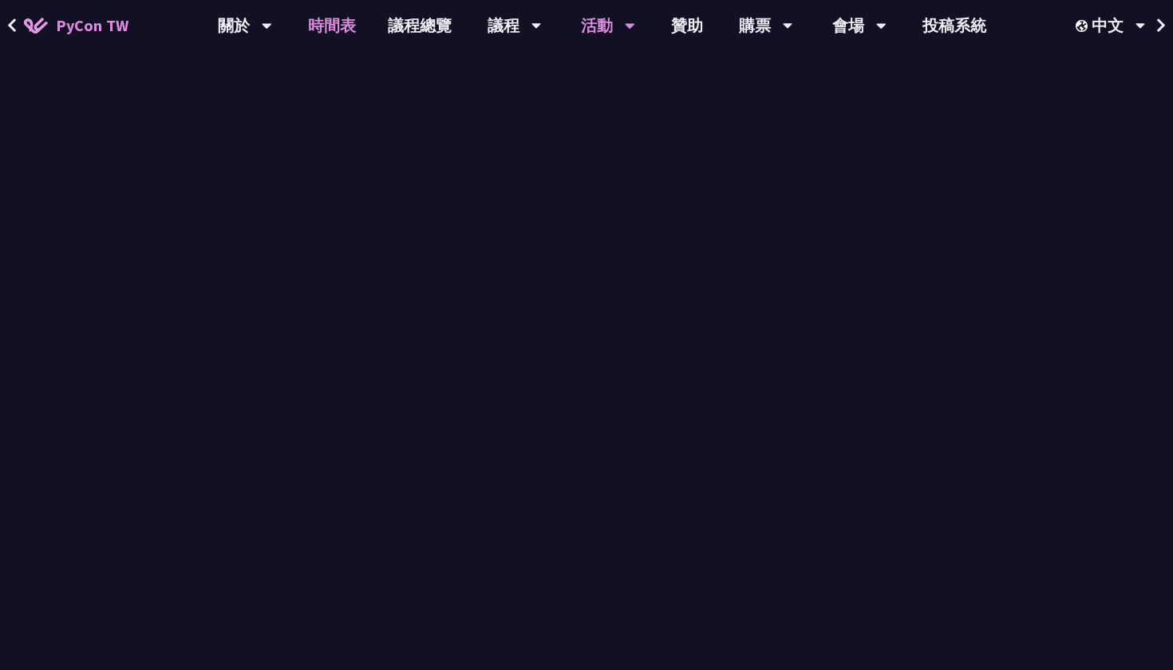
scroll to position [536, 0]
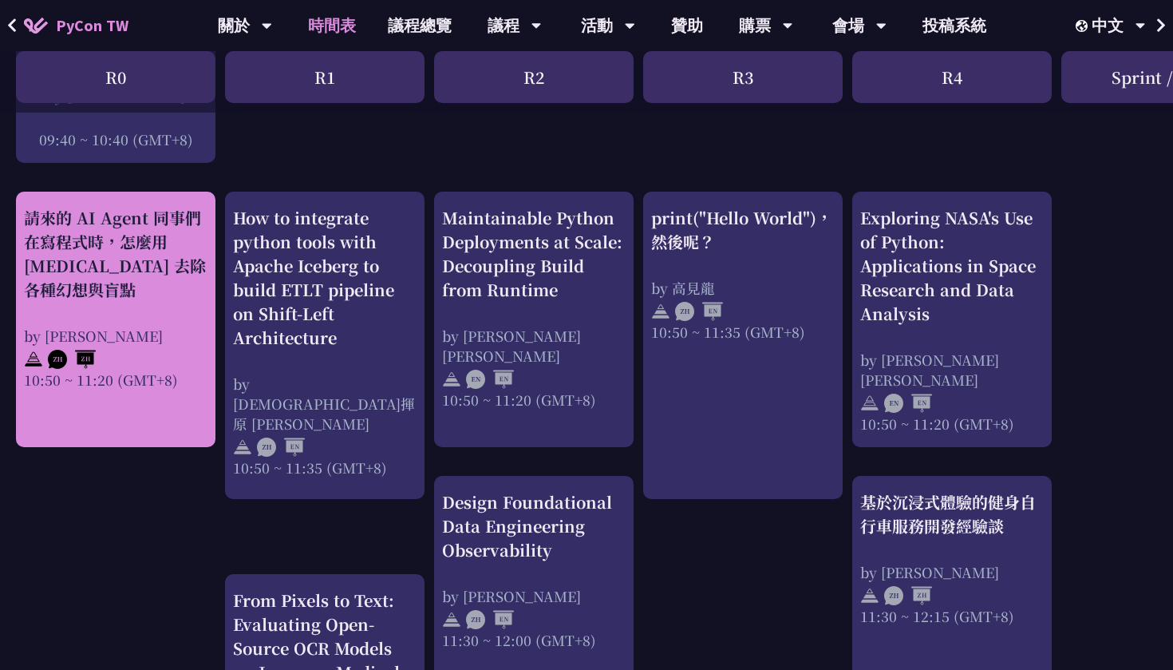
click at [136, 258] on div "請來的 AI Agent 同事們在寫程式時，怎麼用 [MEDICAL_DATA] 去除各種幻想與盲點" at bounding box center [116, 254] width 184 height 96
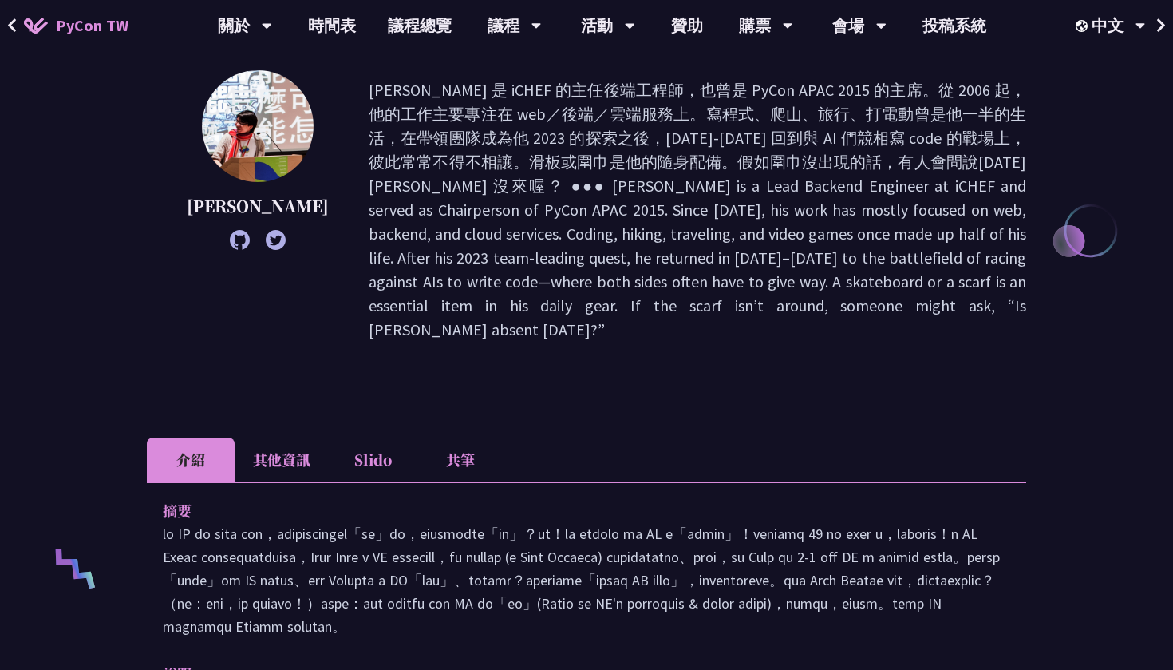
scroll to position [224, 0]
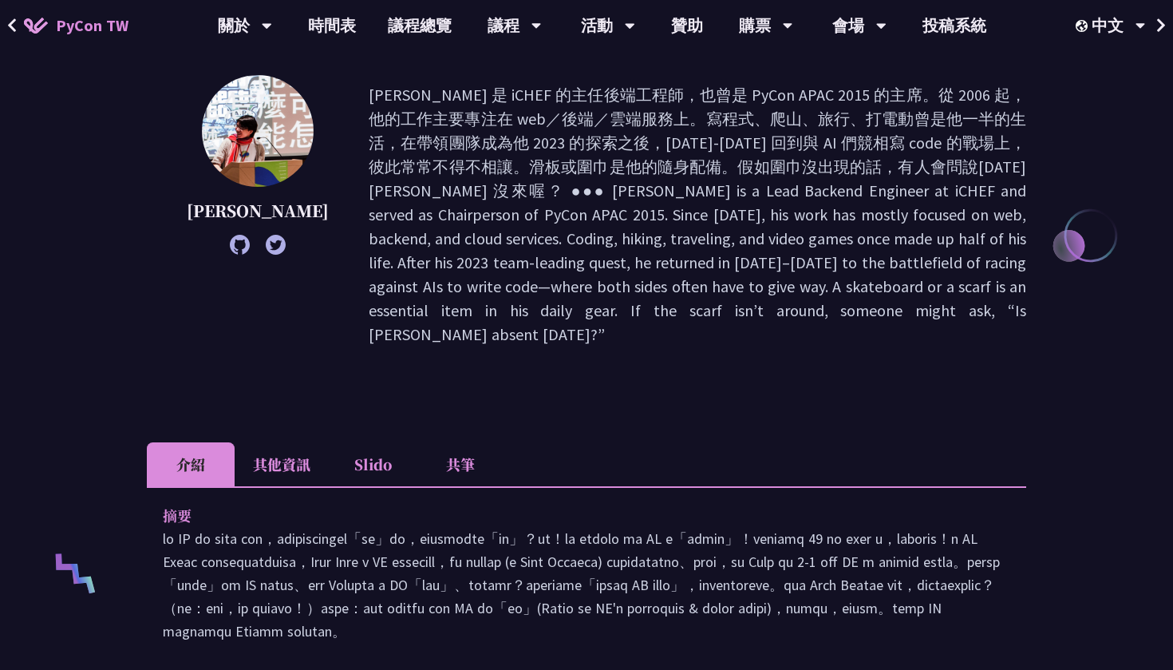
click at [286, 442] on li "其他資訊" at bounding box center [282, 464] width 94 height 44
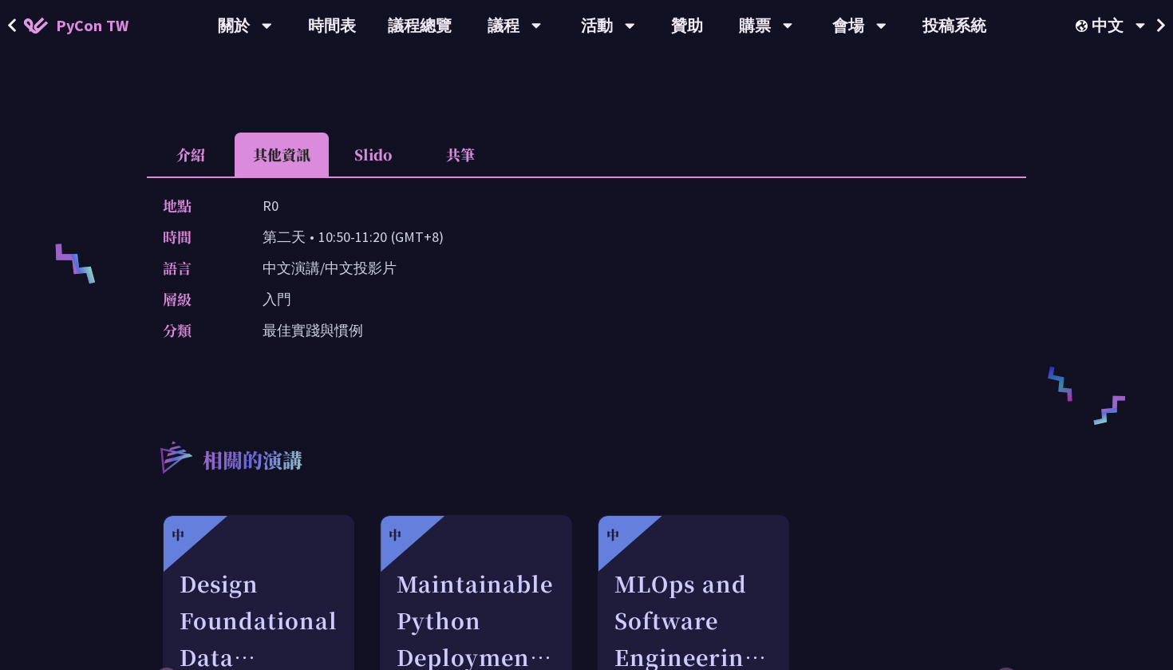
scroll to position [318, 0]
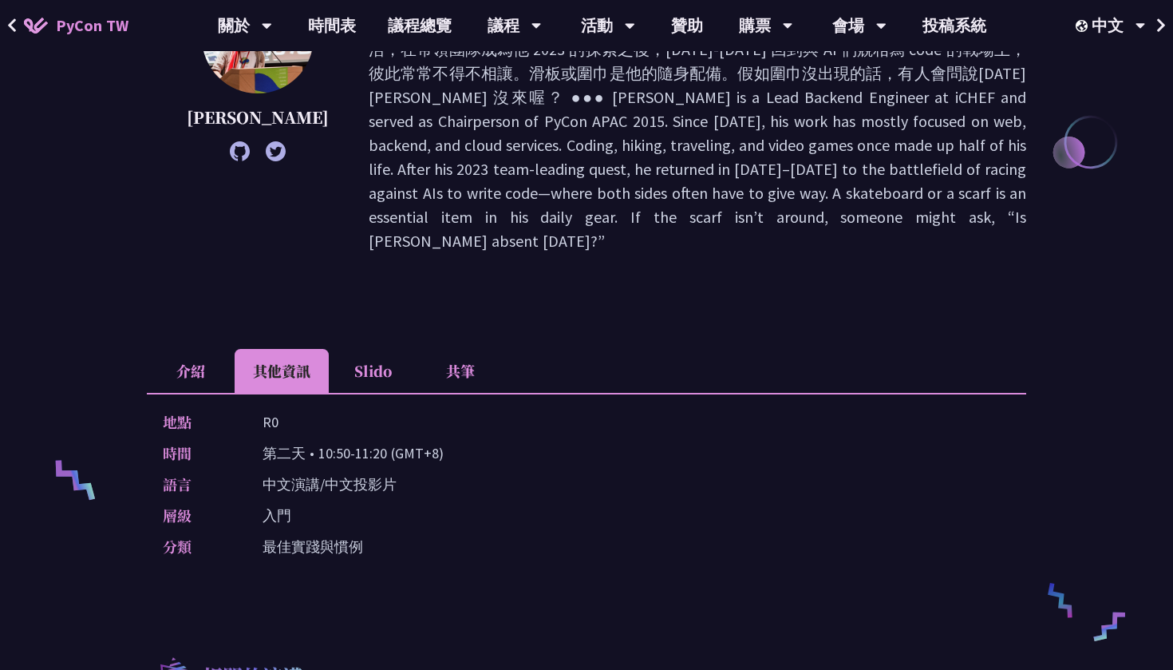
click at [385, 349] on li "Slido" at bounding box center [373, 371] width 88 height 44
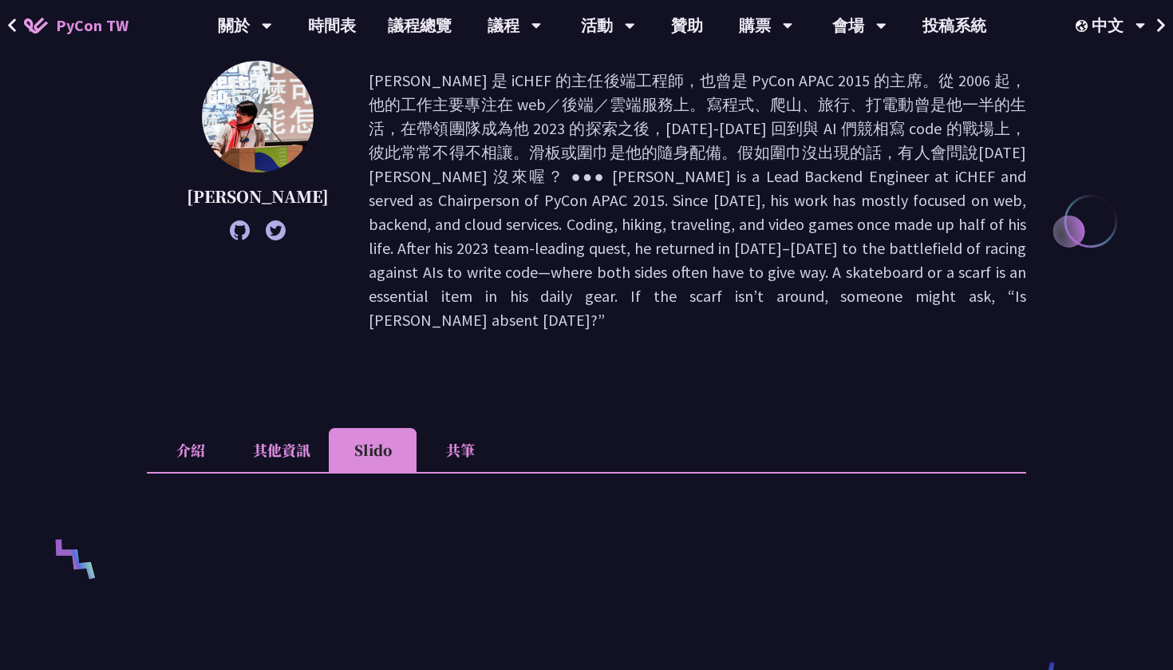
scroll to position [238, 0]
click at [453, 429] on li "共筆" at bounding box center [461, 451] width 88 height 44
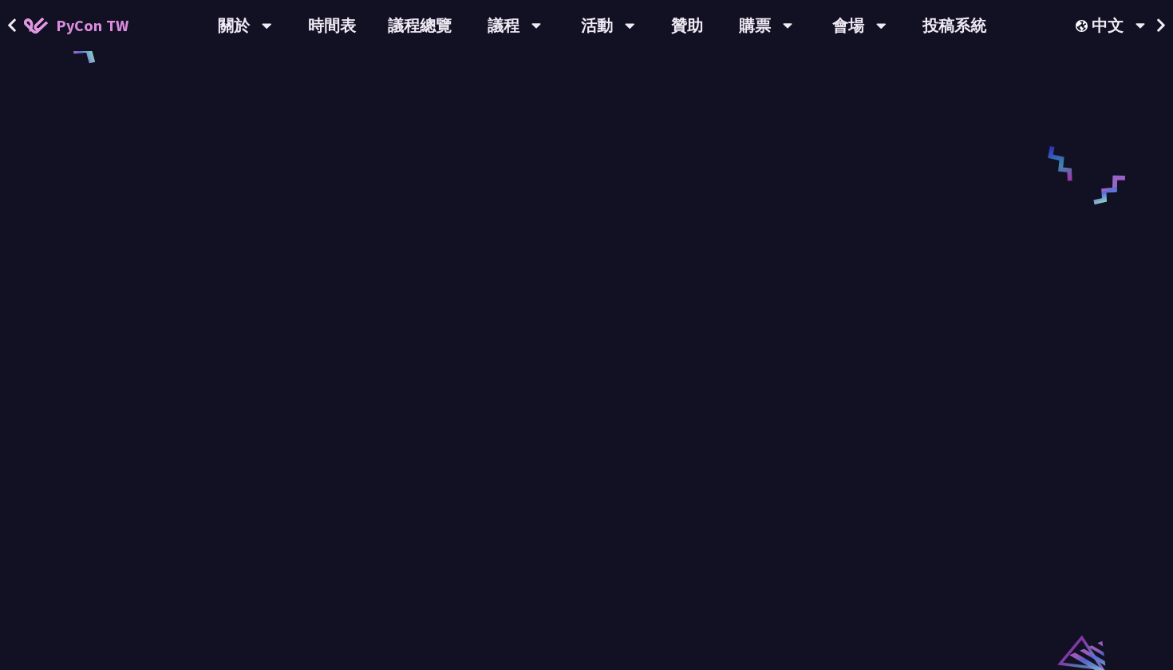
scroll to position [778, 0]
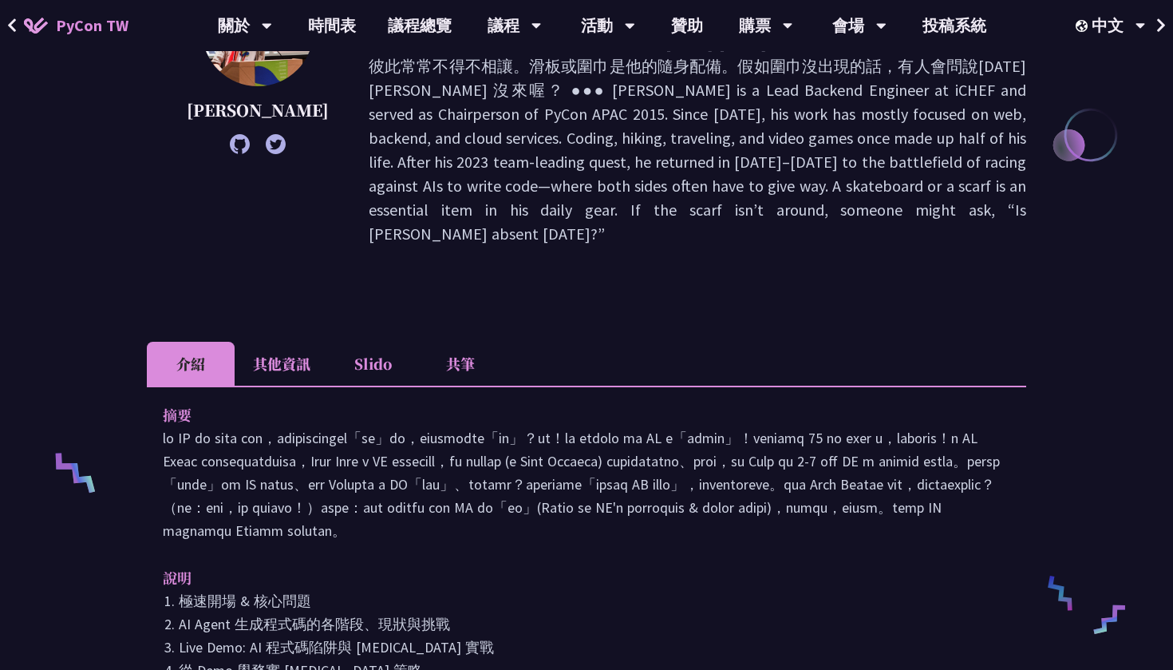
scroll to position [327, 0]
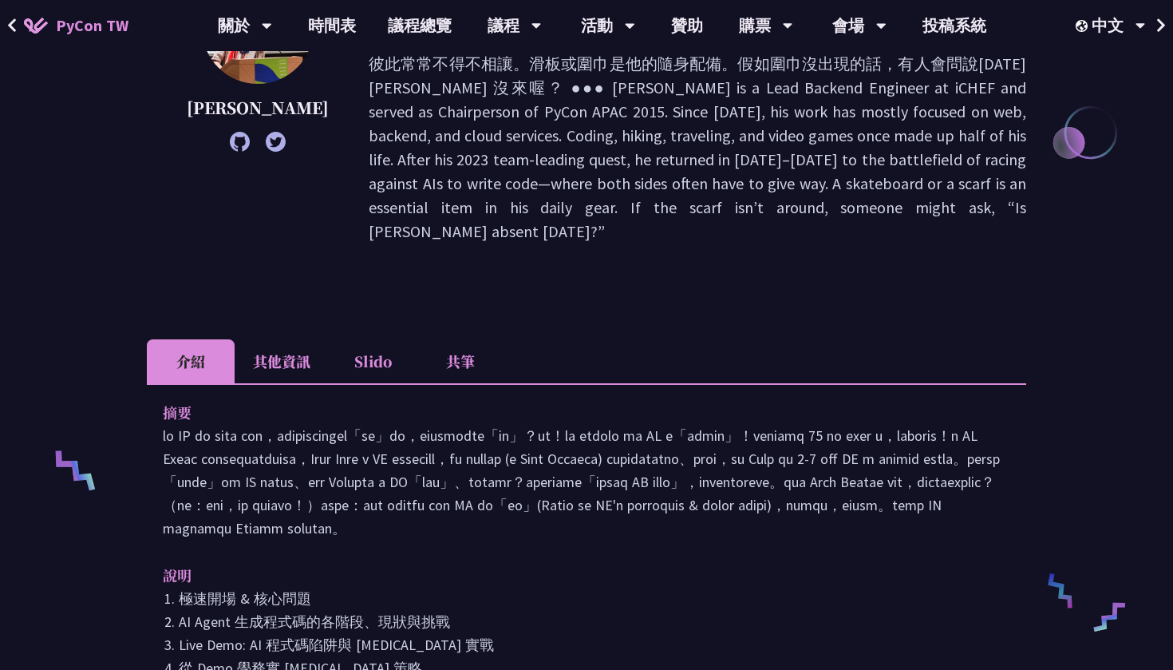
click at [478, 339] on li "共筆" at bounding box center [461, 361] width 88 height 44
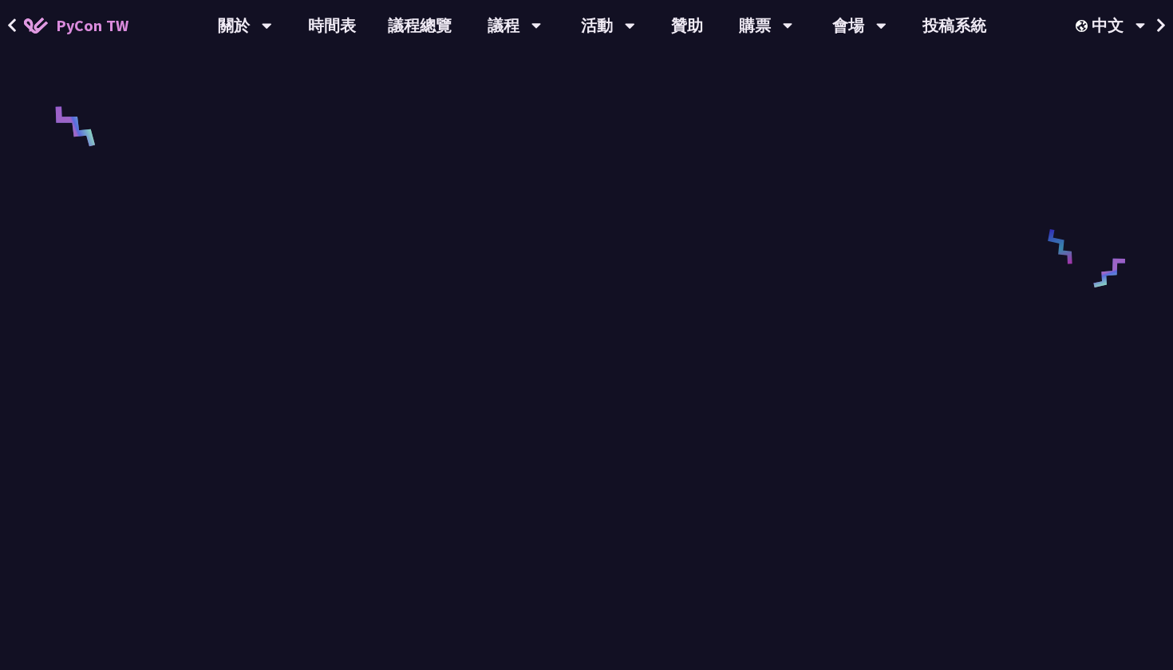
scroll to position [685, 0]
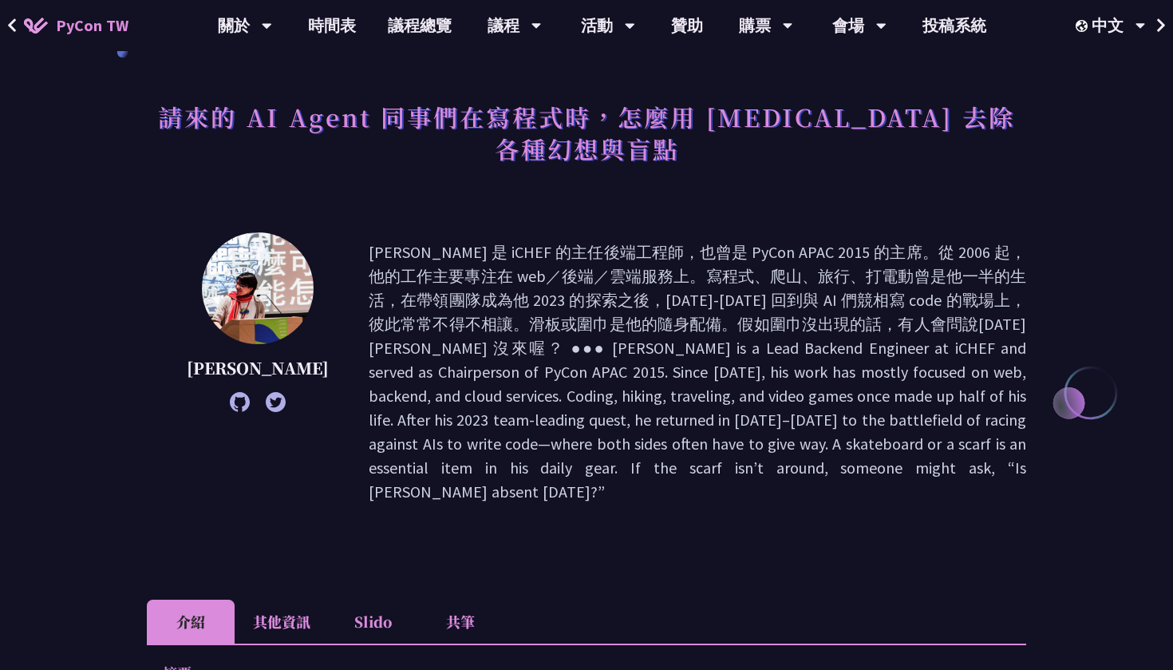
scroll to position [58, 0]
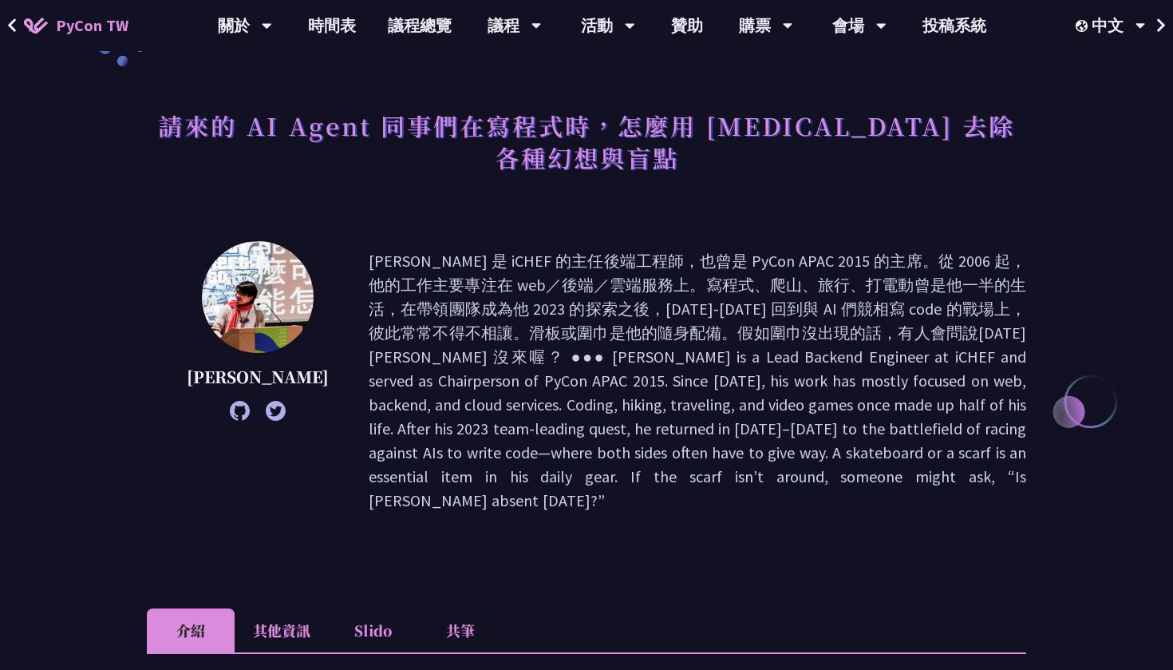
click at [460, 608] on li "共筆" at bounding box center [461, 630] width 88 height 44
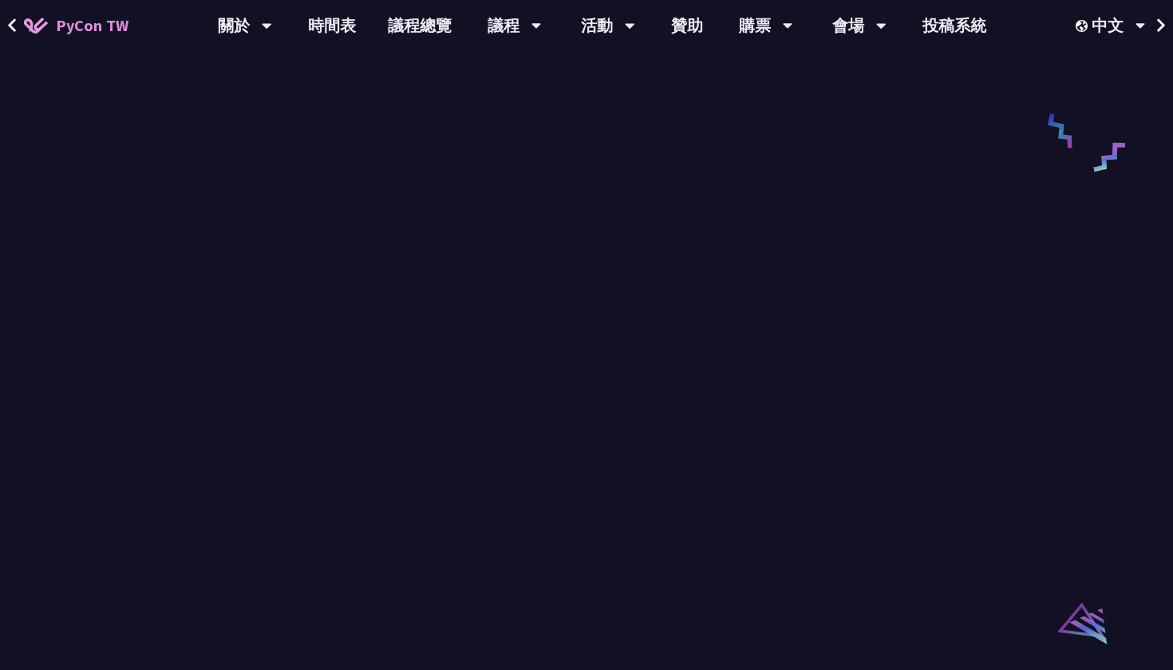
scroll to position [690, 0]
click at [322, 26] on link "時間表" at bounding box center [332, 25] width 80 height 51
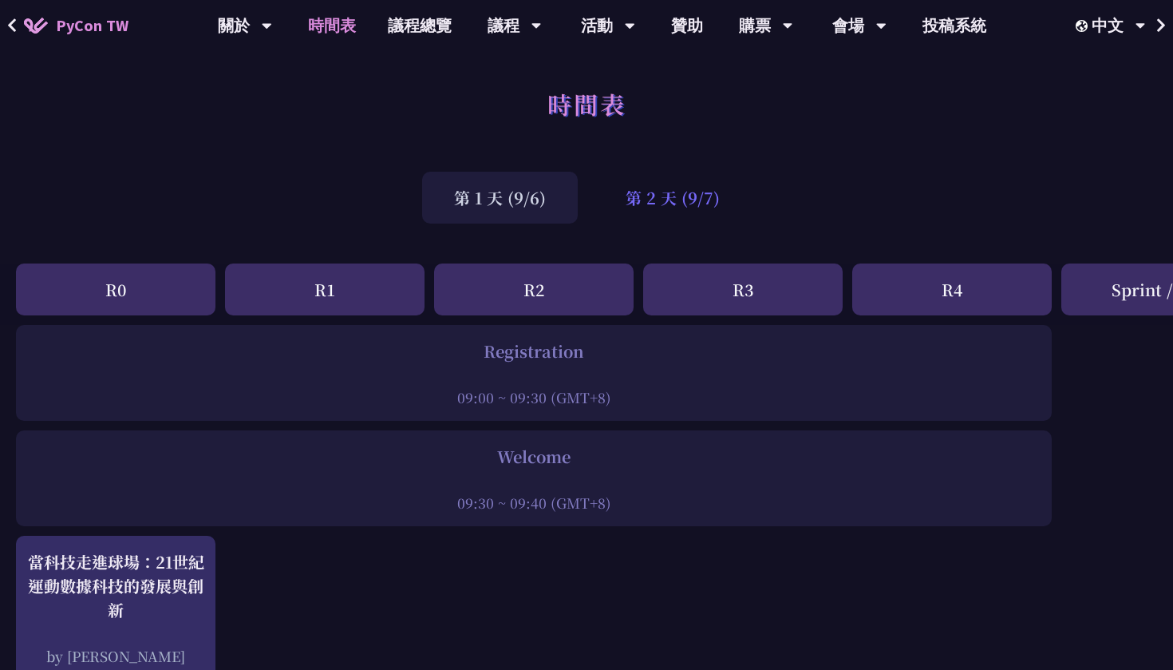
scroll to position [-1, 0]
click at [630, 208] on div "第 2 天 (9/7)" at bounding box center [673, 198] width 158 height 52
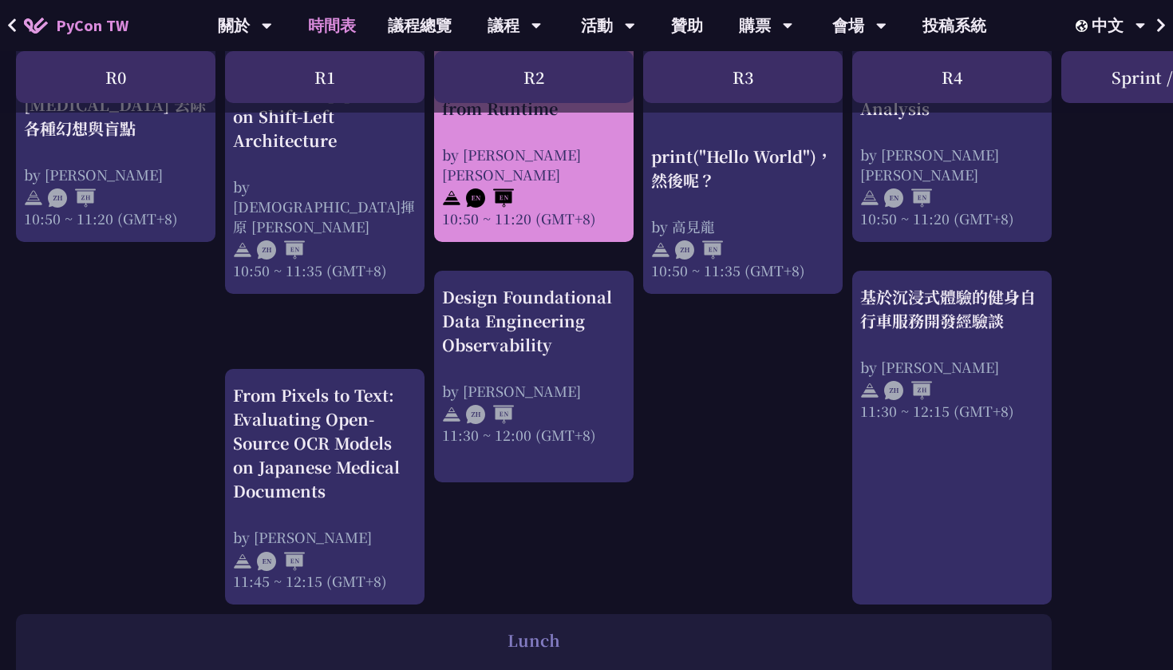
scroll to position [744, 0]
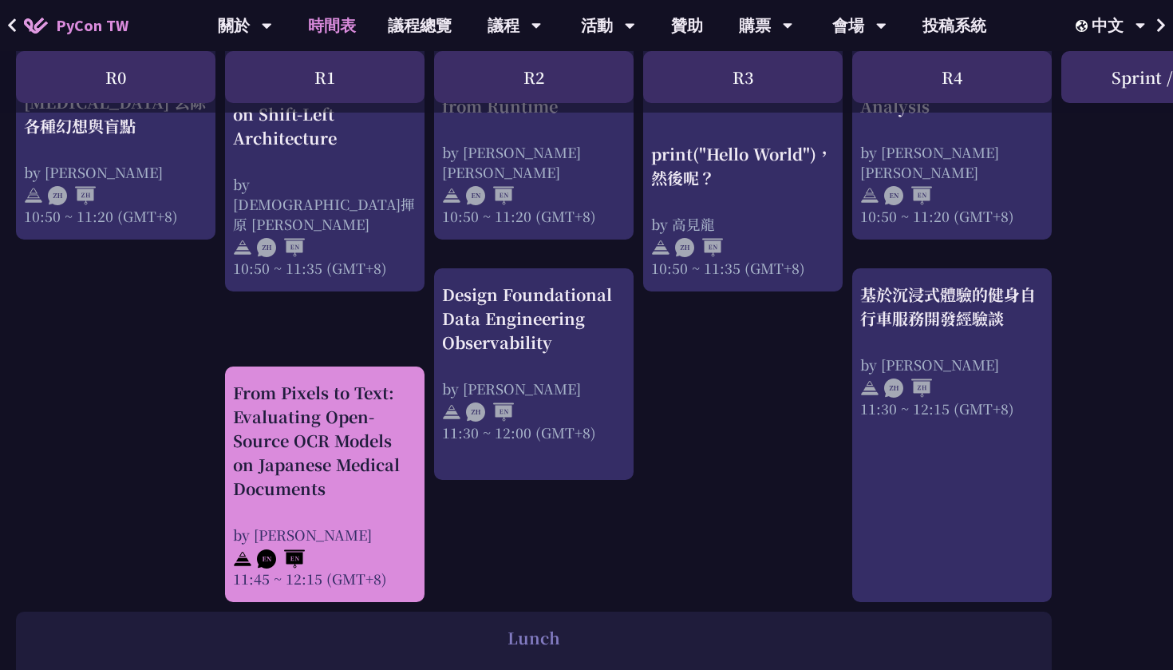
click at [330, 459] on div "From Pixels to Text: Evaluating Open-Source OCR Models on Japanese Medical Docu…" at bounding box center [325, 441] width 184 height 120
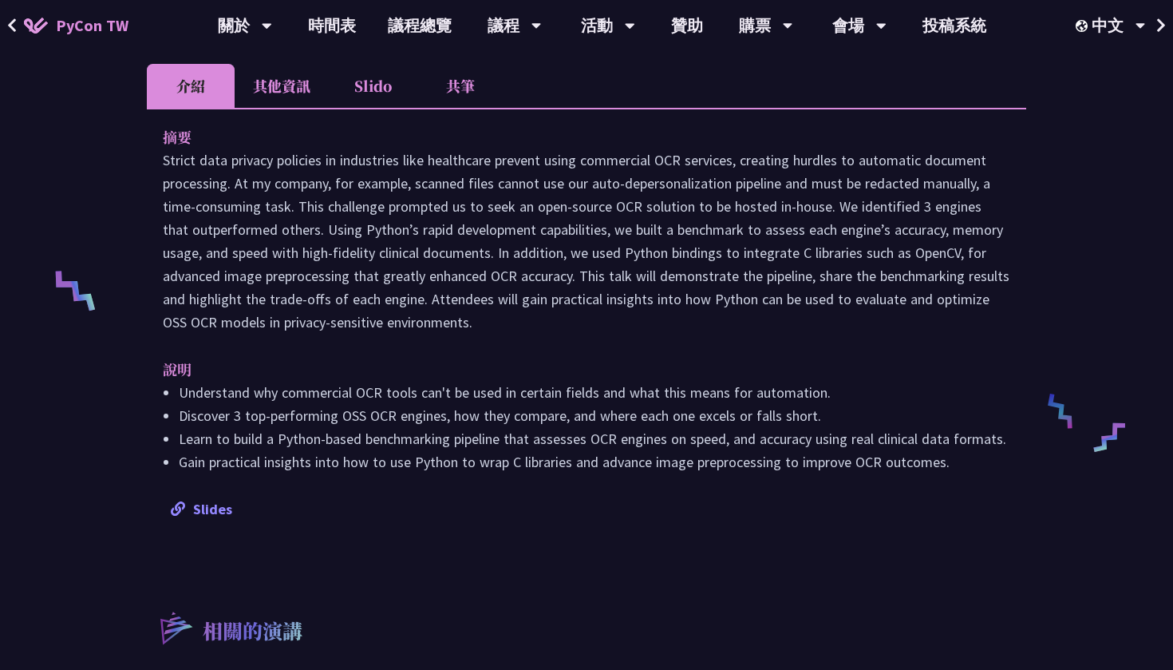
scroll to position [497, 0]
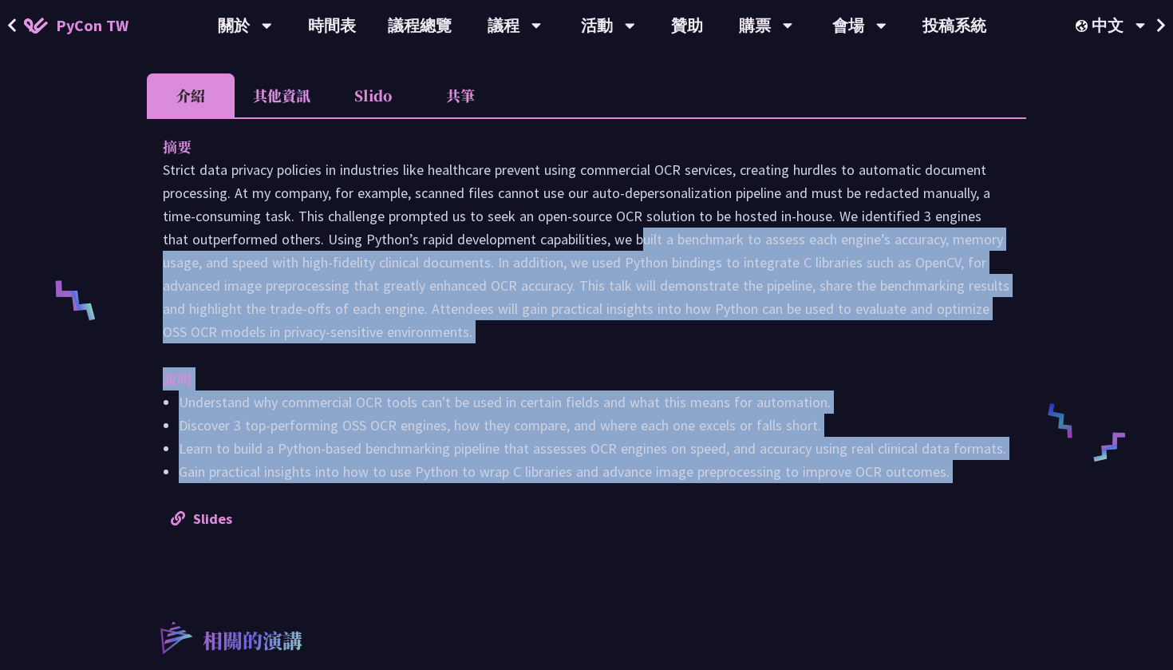
drag, startPoint x: 953, startPoint y: 487, endPoint x: 488, endPoint y: 240, distance: 525.9
click at [488, 241] on div "摘要 說明 Understand why commercial OCR tools can't be used in certain fields and w…" at bounding box center [587, 331] width 880 height 429
click at [488, 240] on p at bounding box center [587, 250] width 848 height 185
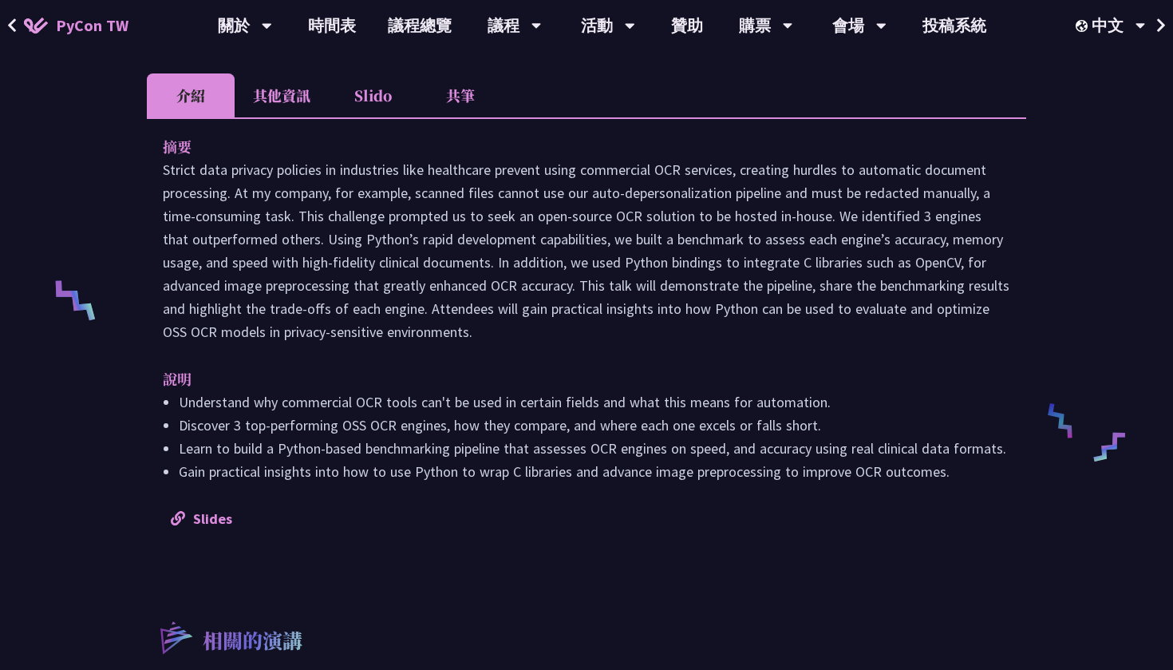
drag, startPoint x: 439, startPoint y: 216, endPoint x: 722, endPoint y: 347, distance: 312.1
click at [723, 347] on div "摘要 說明 Understand why commercial OCR tools can't be used in certain fields and w…" at bounding box center [587, 331] width 880 height 429
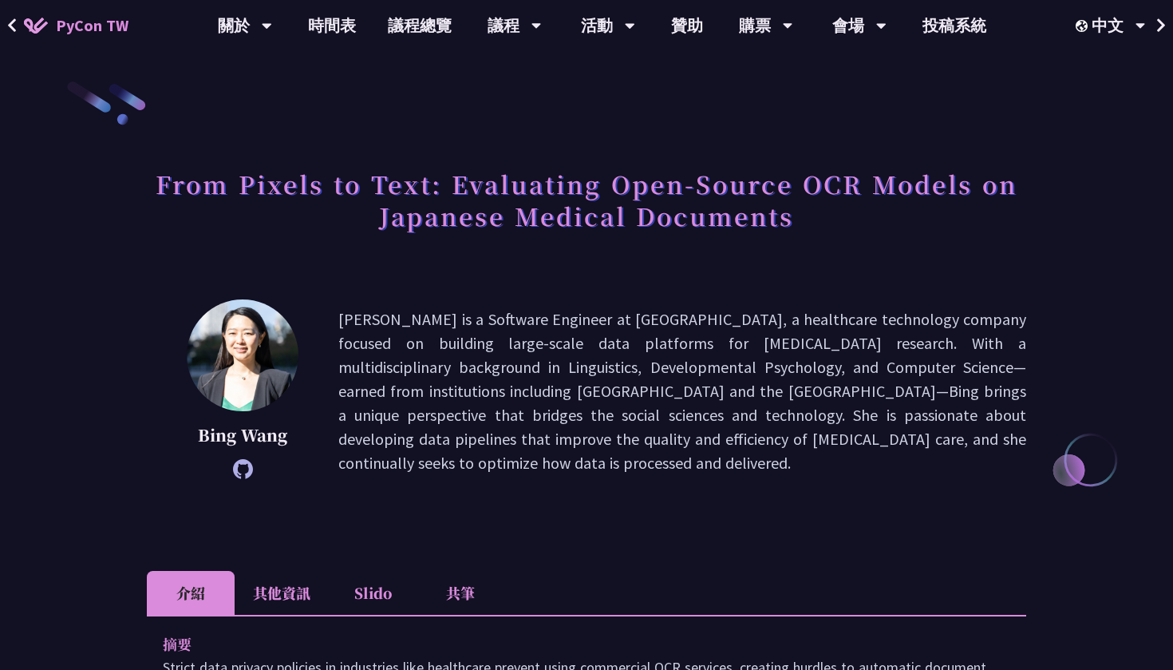
scroll to position [0, 0]
click at [320, 25] on link "時間表" at bounding box center [332, 25] width 80 height 51
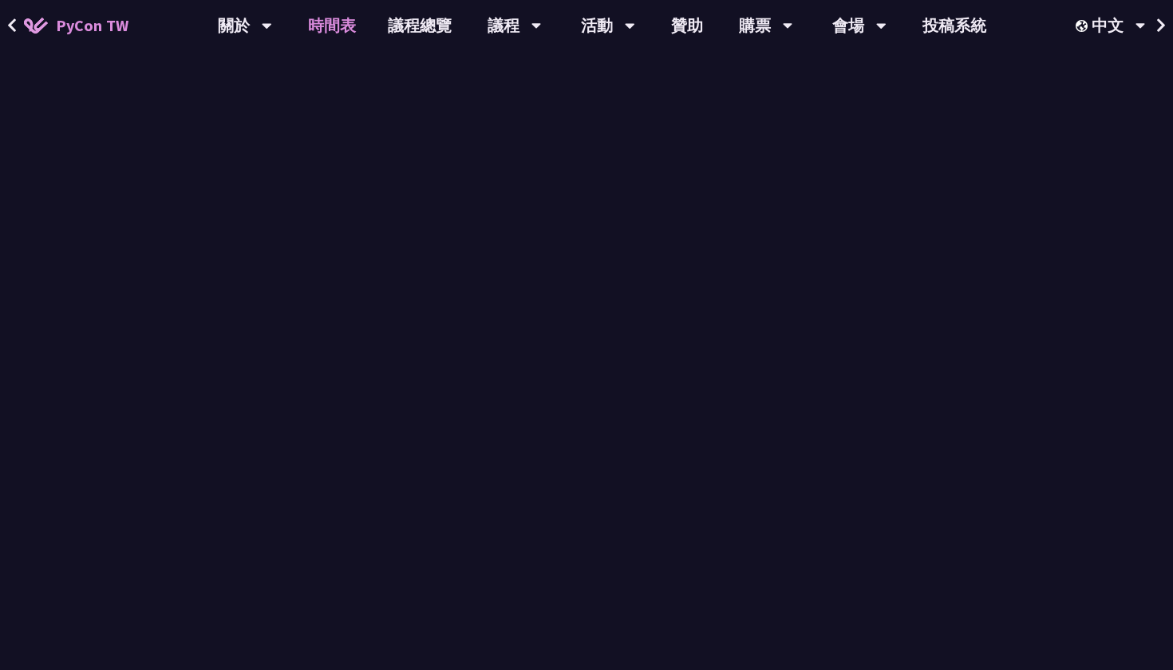
scroll to position [744, 0]
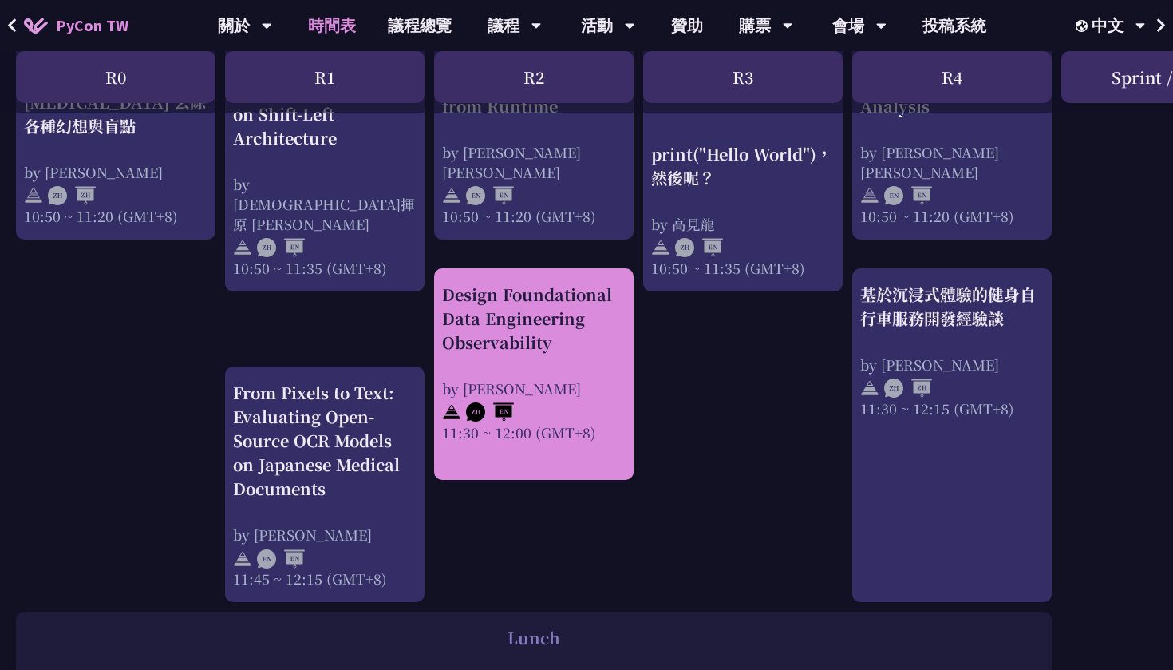
click at [532, 358] on div "Design Foundational Data Engineering Observability by [PERSON_NAME] 11:30 ~ 12:…" at bounding box center [534, 363] width 184 height 160
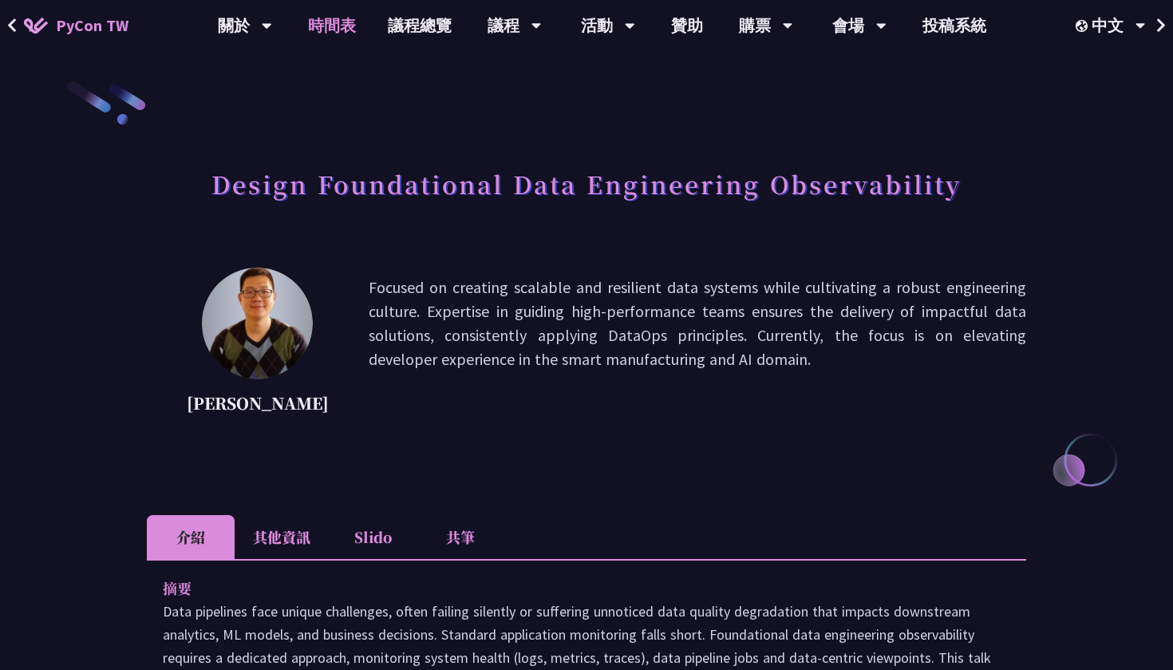
click at [327, 21] on link "時間表" at bounding box center [332, 25] width 80 height 51
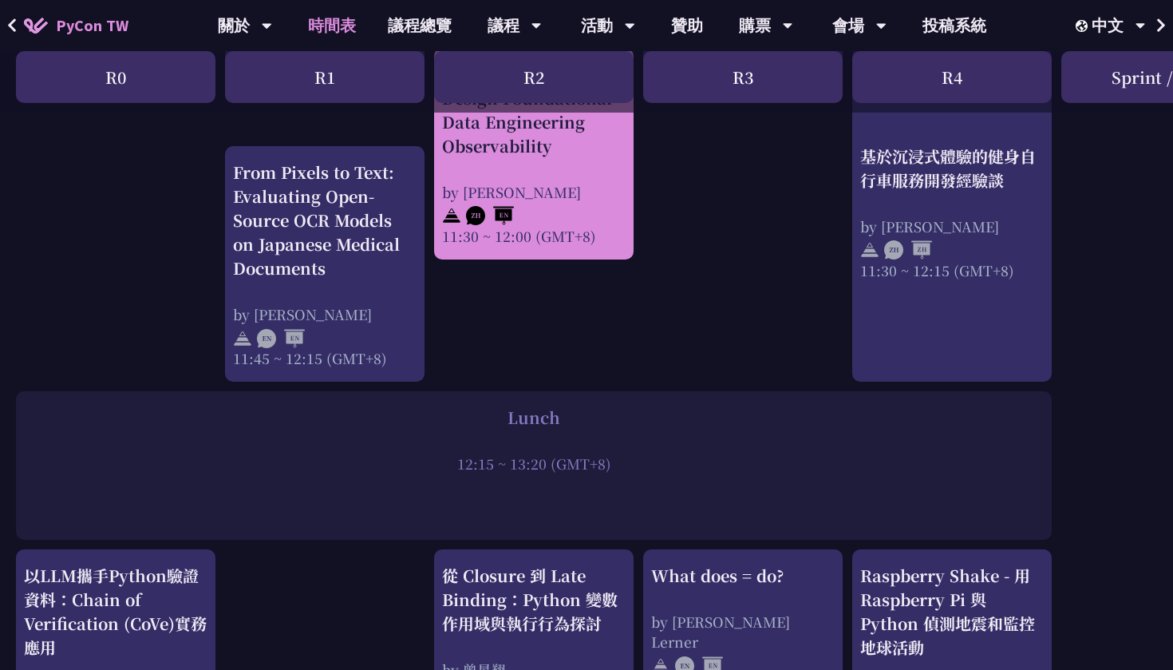
scroll to position [980, 0]
